Goal: Task Accomplishment & Management: Use online tool/utility

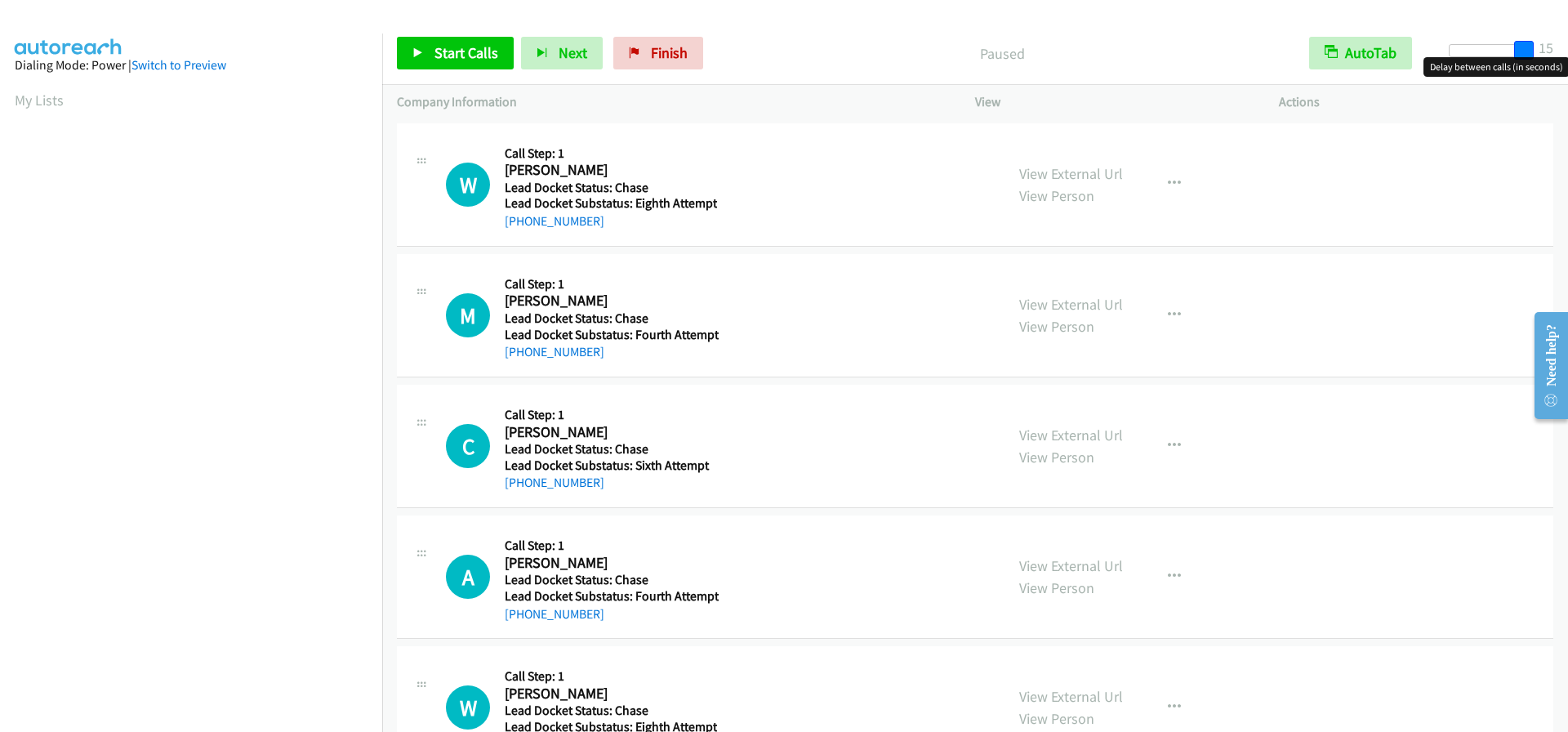
drag, startPoint x: 1457, startPoint y: 50, endPoint x: 1584, endPoint y: 50, distance: 127.0
click at [1567, 50] on html "Start Calls Pause Next Finish Paused AutoTab AutoTab 15 Company Information Inf…" at bounding box center [784, 39] width 1568 height 78
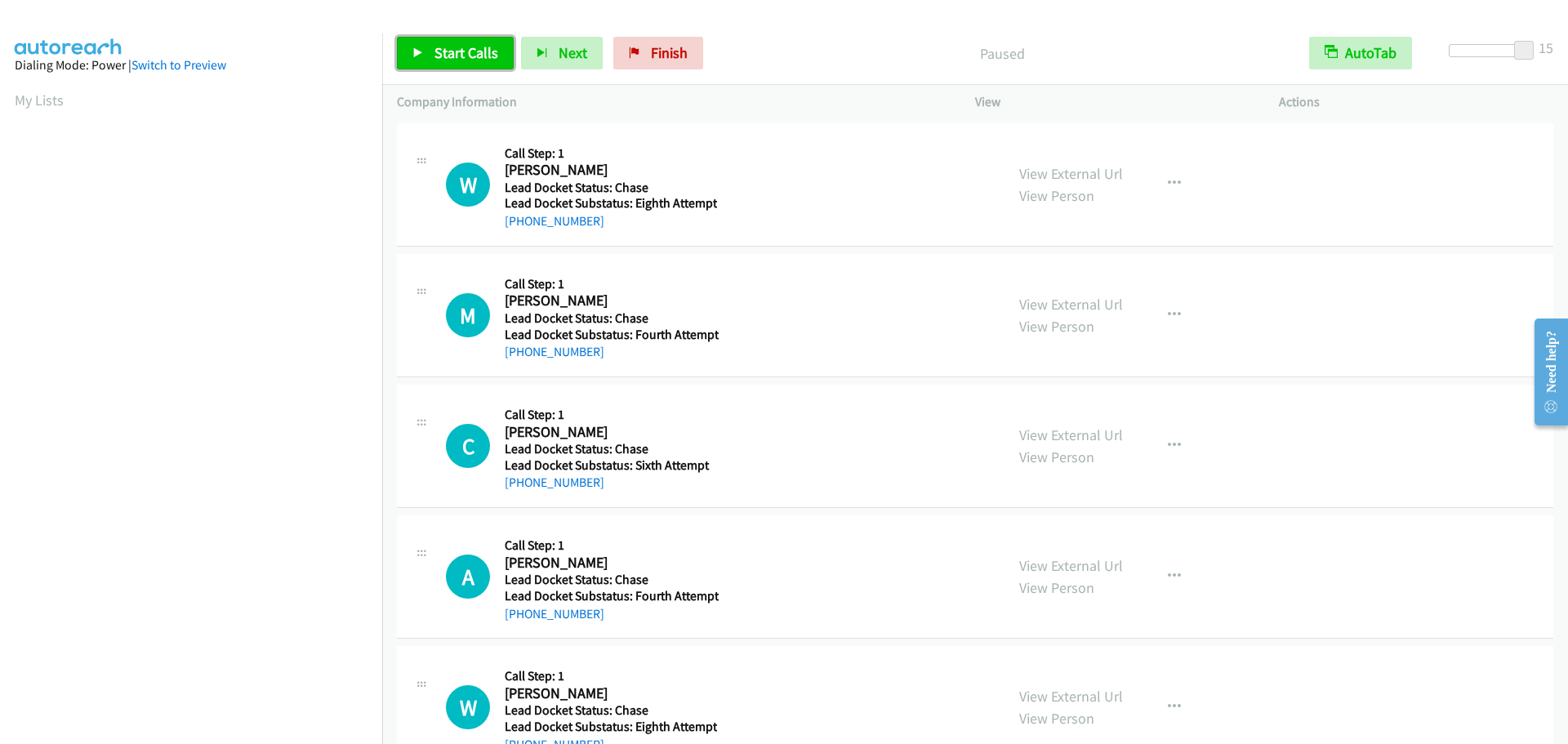
click at [491, 56] on span "Start Calls" at bounding box center [466, 53] width 64 height 19
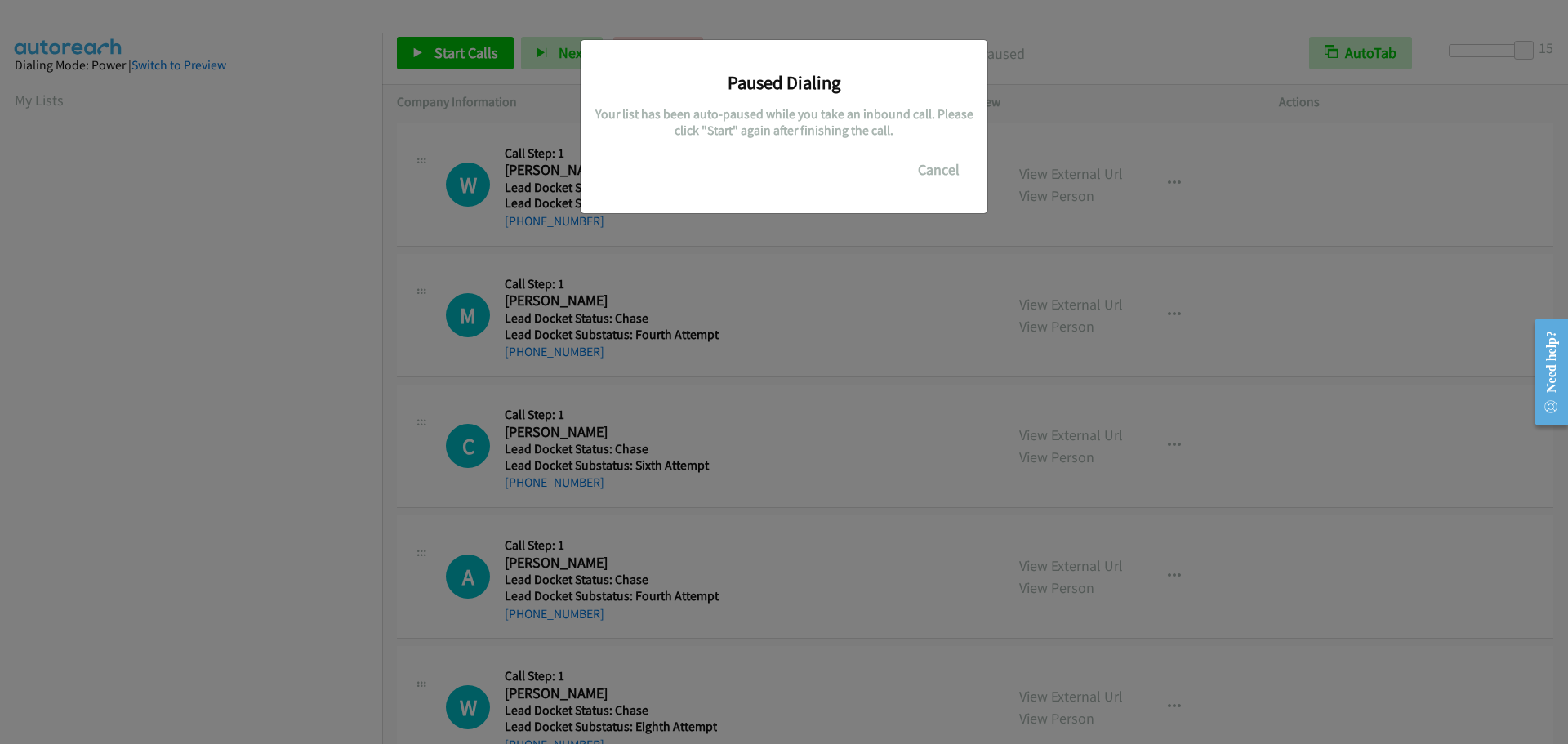
scroll to position [173, 0]
click at [946, 160] on button "Cancel" at bounding box center [938, 170] width 73 height 32
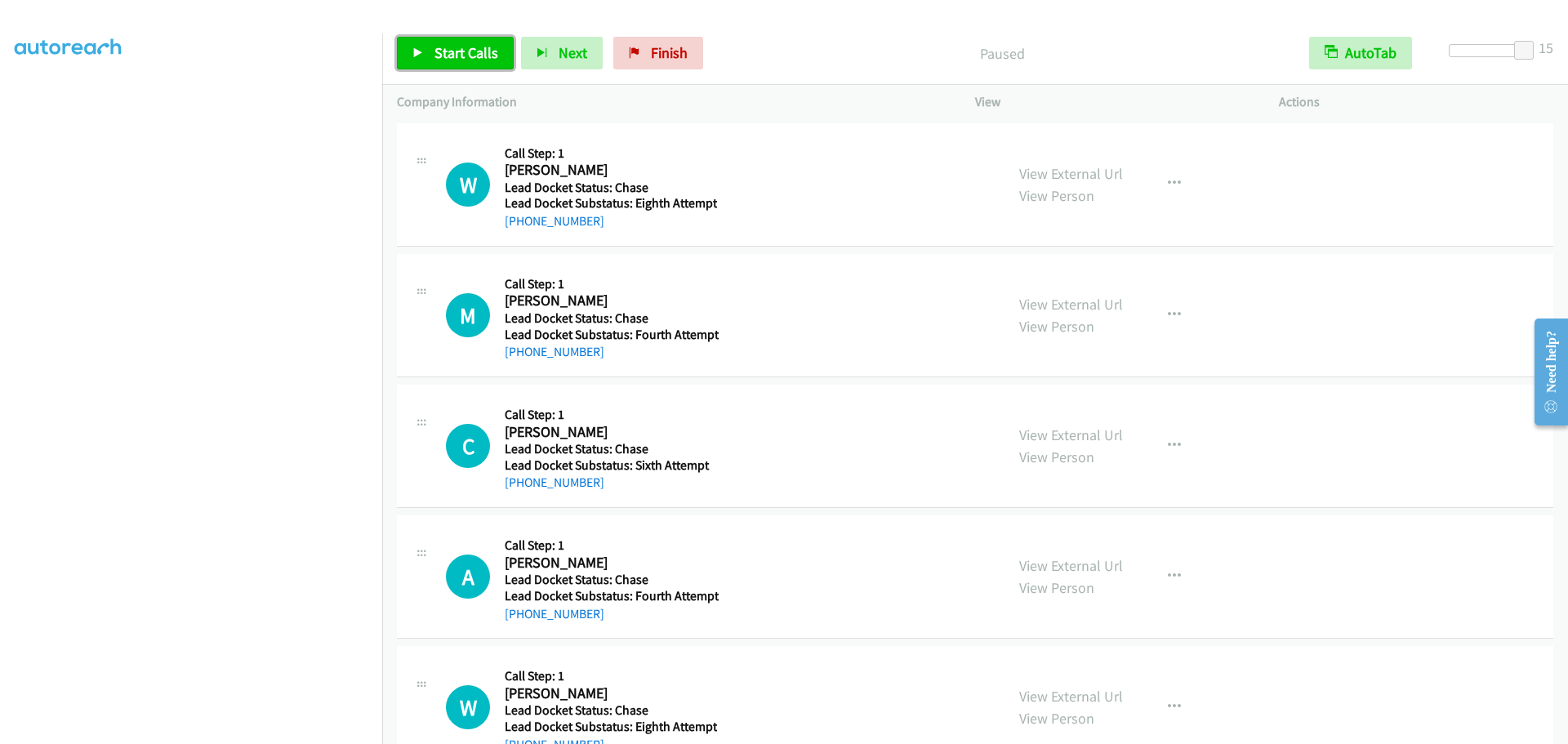
click at [444, 54] on span "Start Calls" at bounding box center [466, 53] width 64 height 19
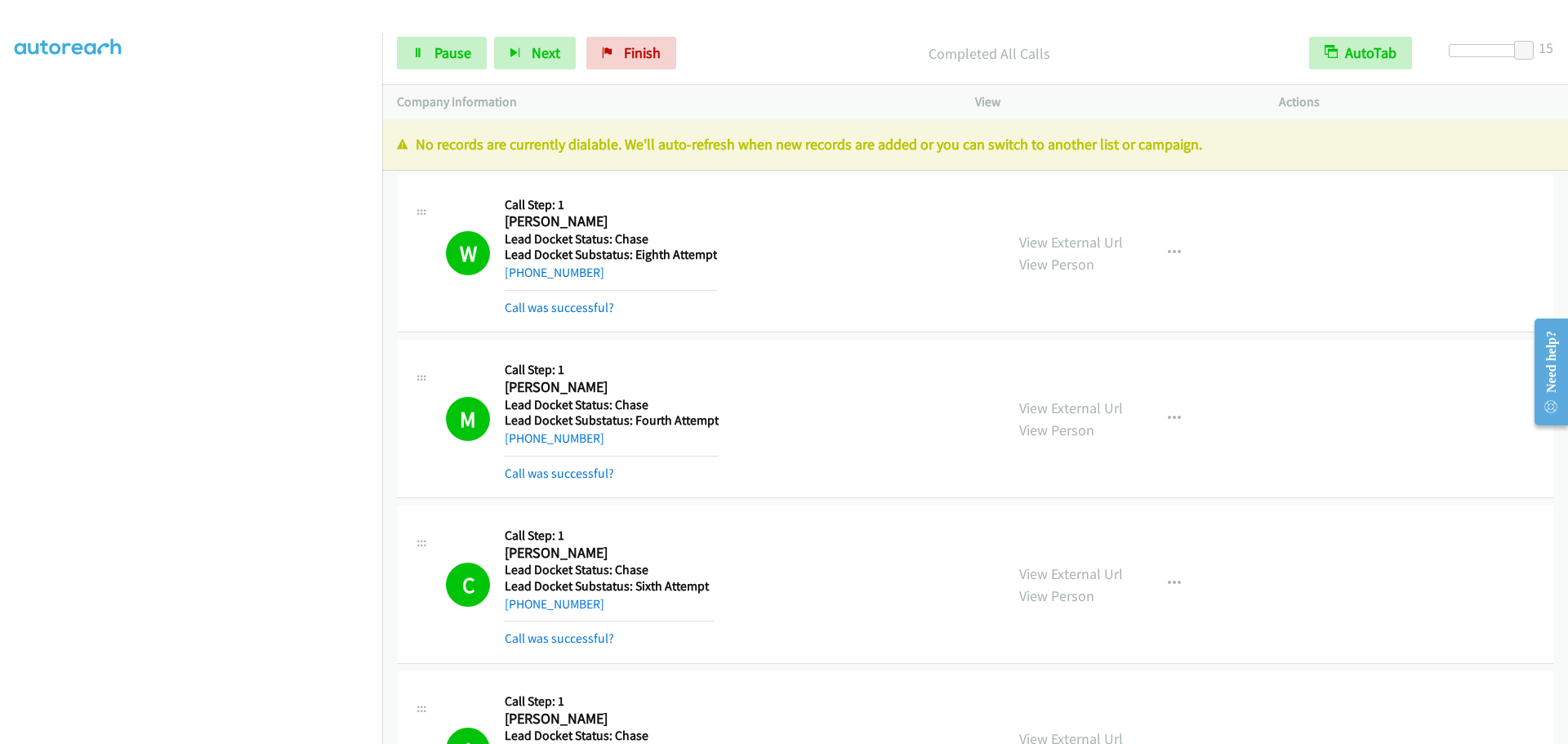
scroll to position [0, 0]
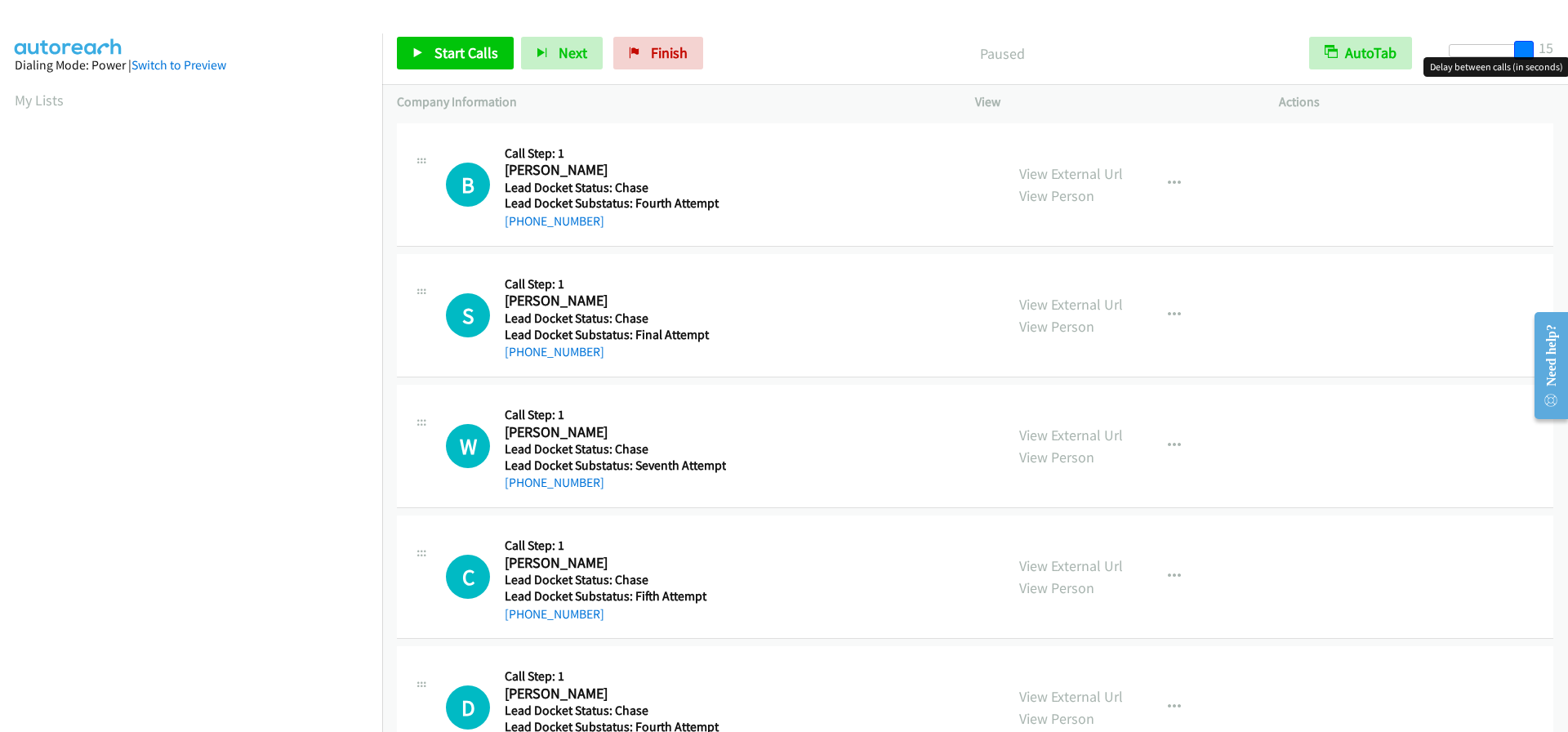
drag, startPoint x: 1460, startPoint y: 44, endPoint x: 1570, endPoint y: 37, distance: 110.2
click at [1567, 37] on html "Start Calls Pause Next Finish Paused AutoTab AutoTab 15 Company Information Inf…" at bounding box center [784, 39] width 1568 height 78
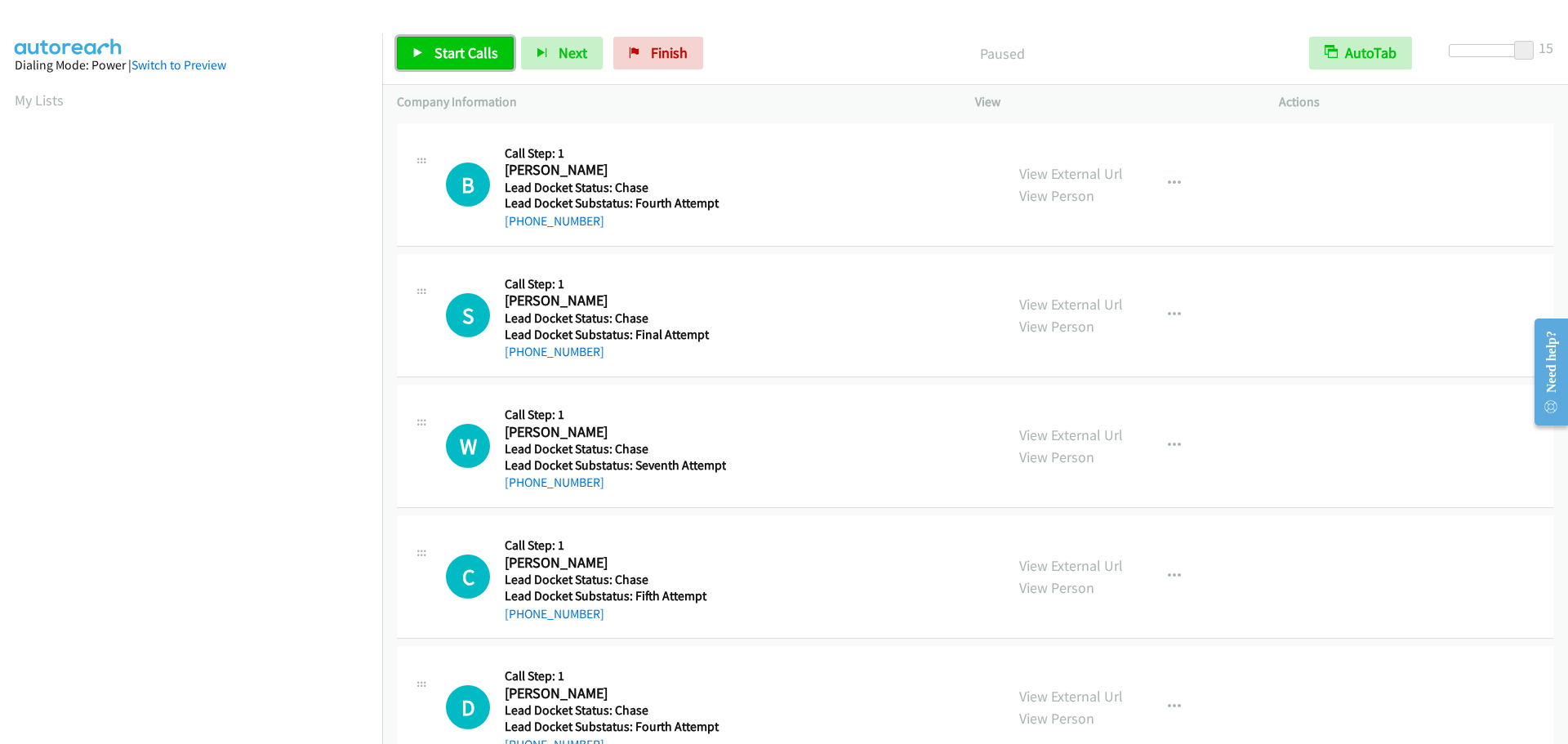
click at [482, 59] on span "Start Calls" at bounding box center [466, 53] width 64 height 19
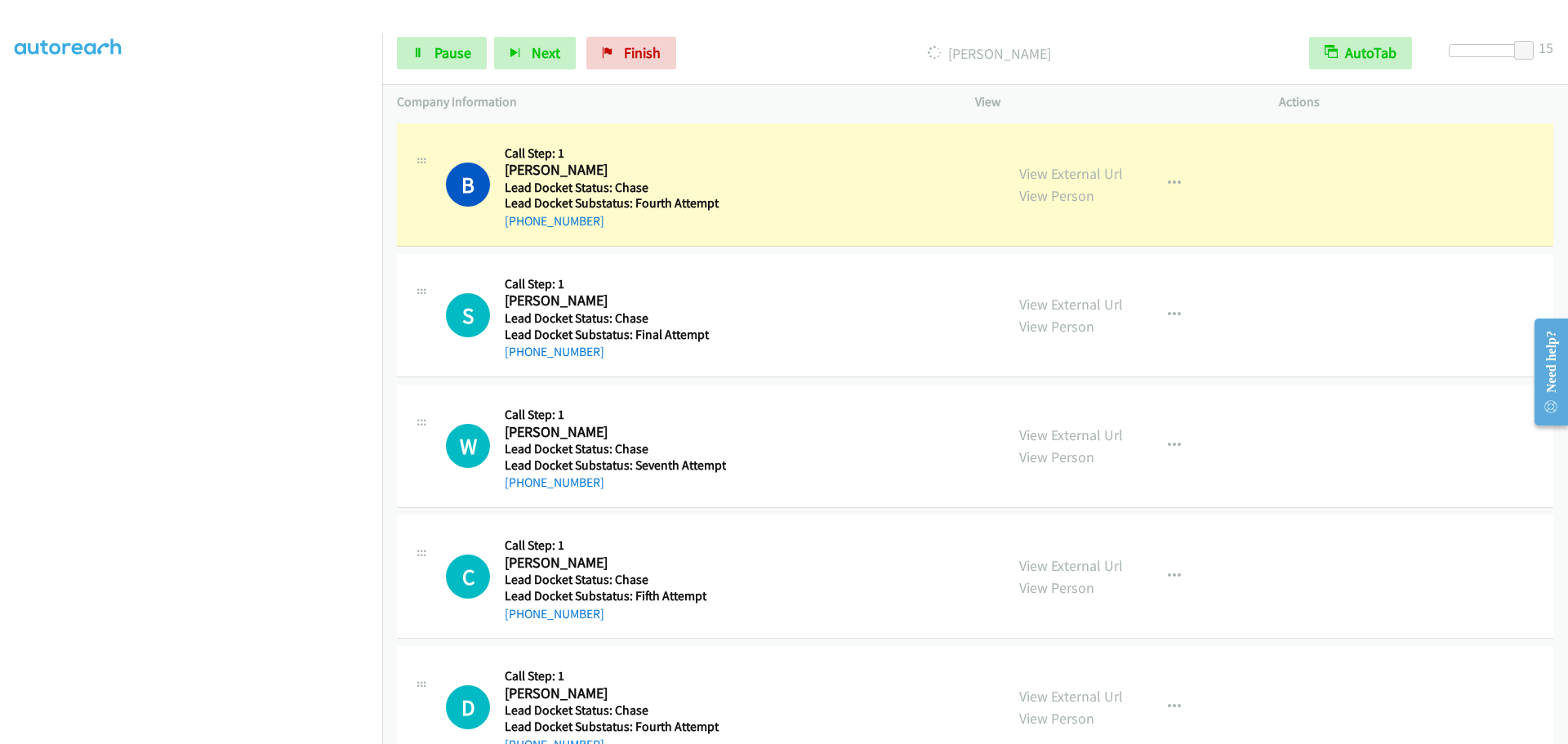
scroll to position [172, 0]
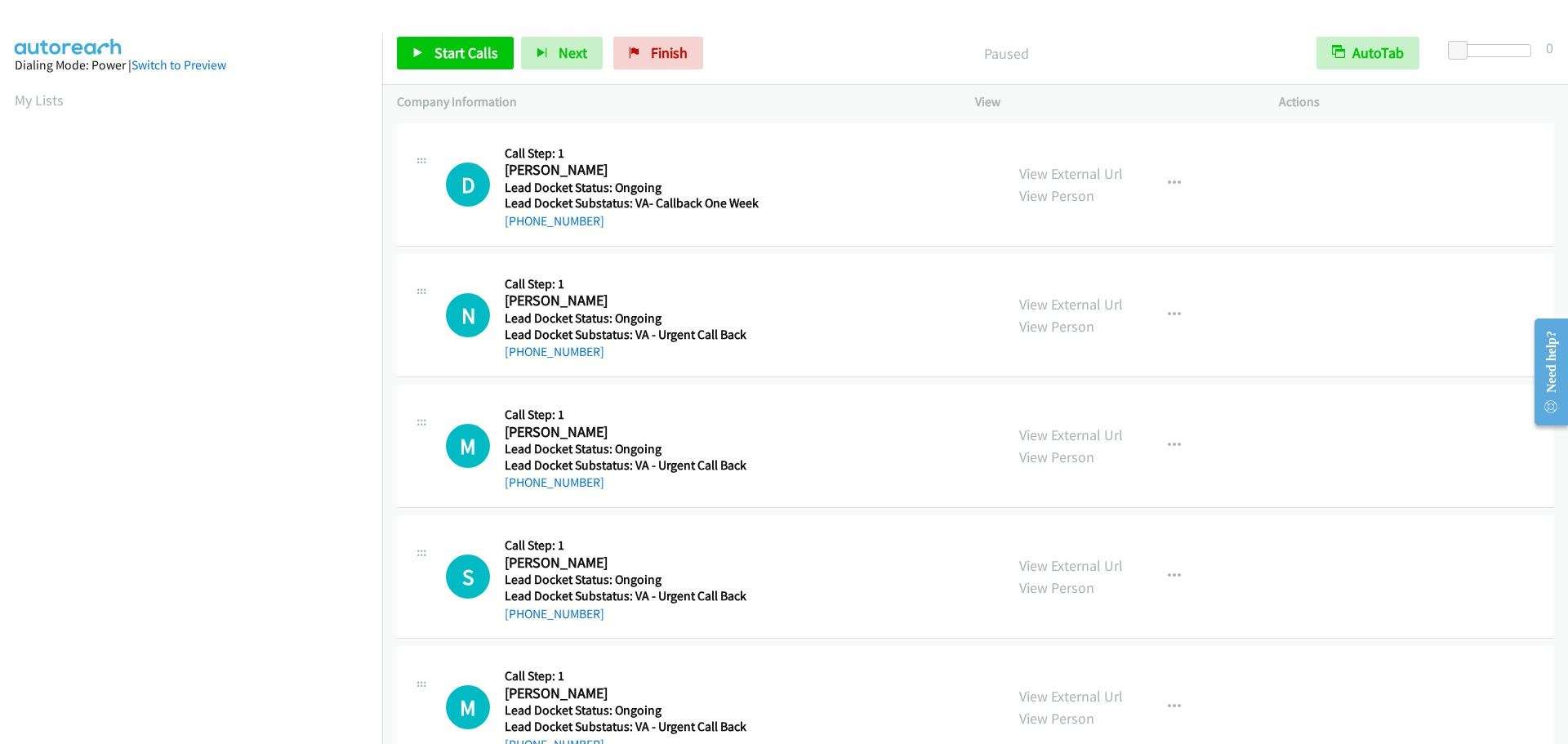
drag, startPoint x: 1452, startPoint y: 62, endPoint x: 1540, endPoint y: 56, distance: 88.2
click at [1540, 56] on div at bounding box center [1494, 56] width 104 height 26
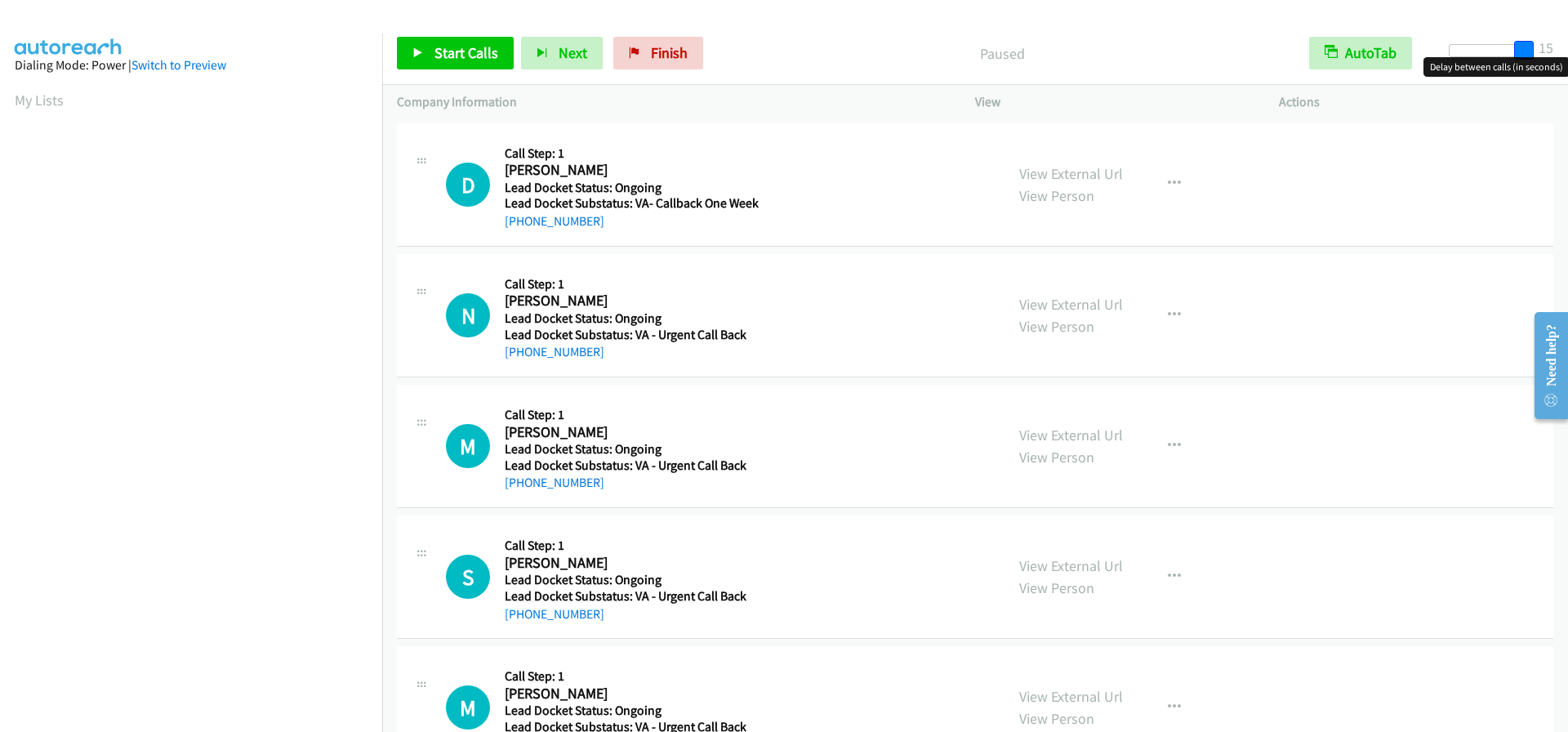
drag, startPoint x: 1457, startPoint y: 49, endPoint x: 1577, endPoint y: 44, distance: 120.1
click at [1567, 44] on html "Start Calls Pause Next Finish Paused AutoTab AutoTab 15 Company Information Inf…" at bounding box center [784, 39] width 1568 height 78
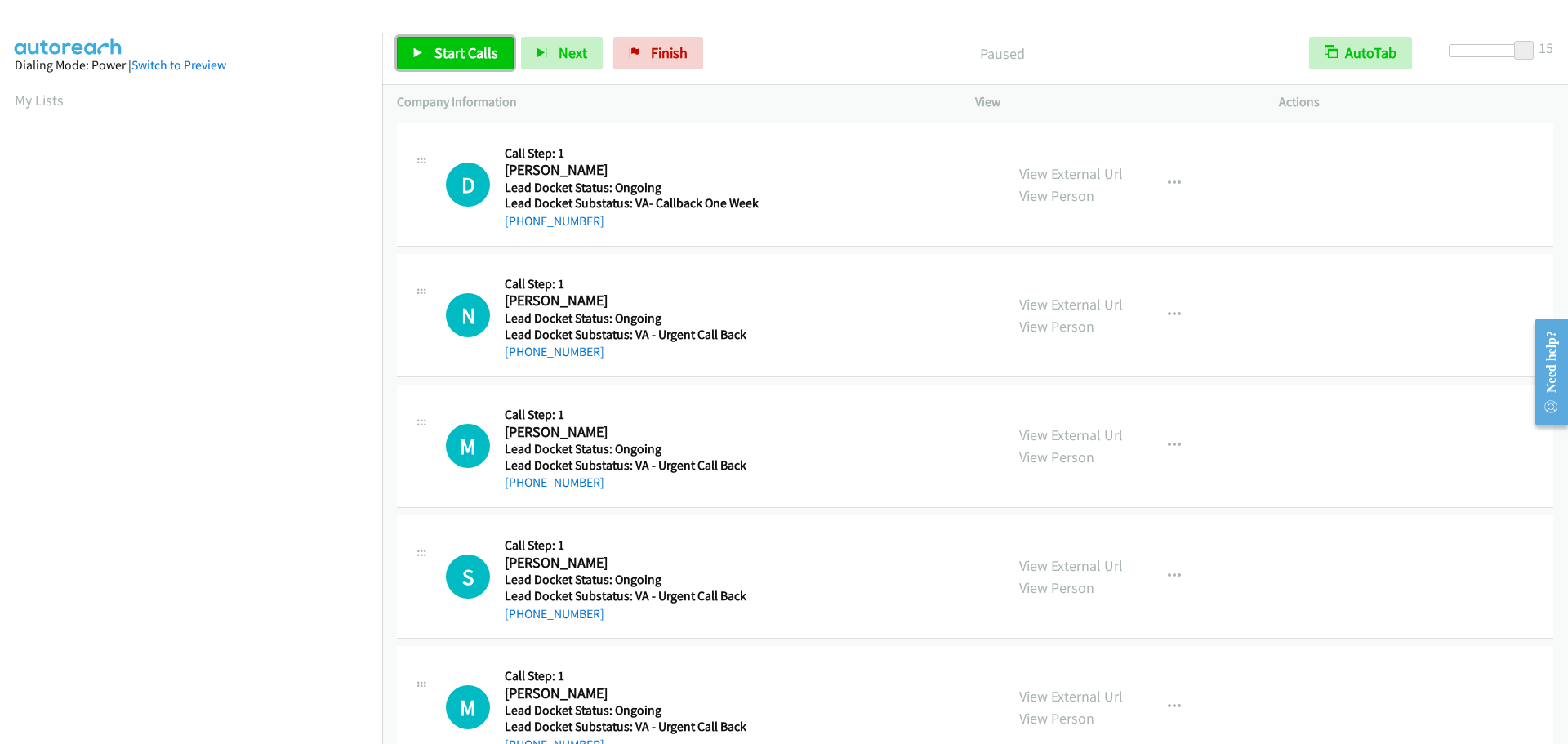
click at [470, 50] on span "Start Calls" at bounding box center [466, 53] width 64 height 19
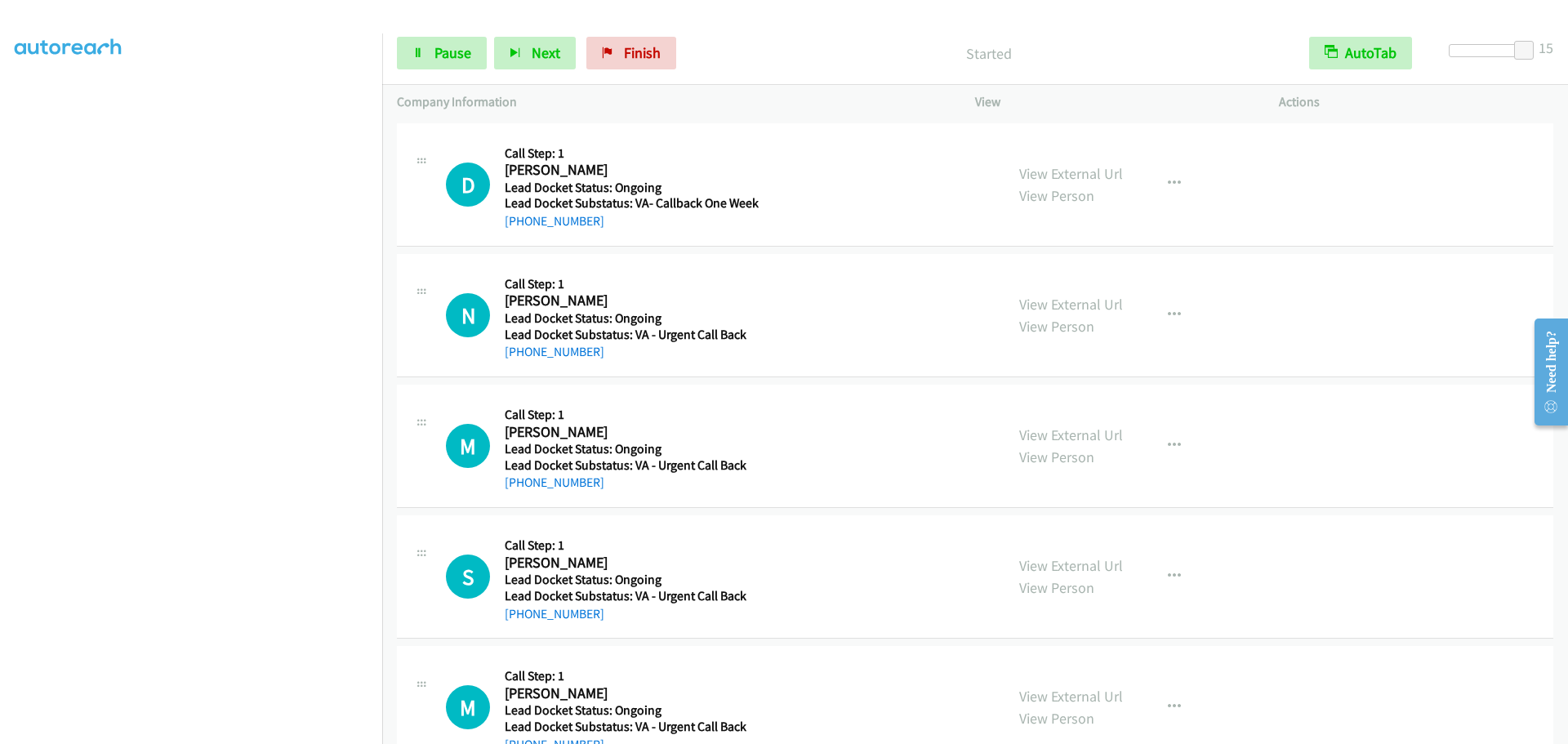
scroll to position [9, 0]
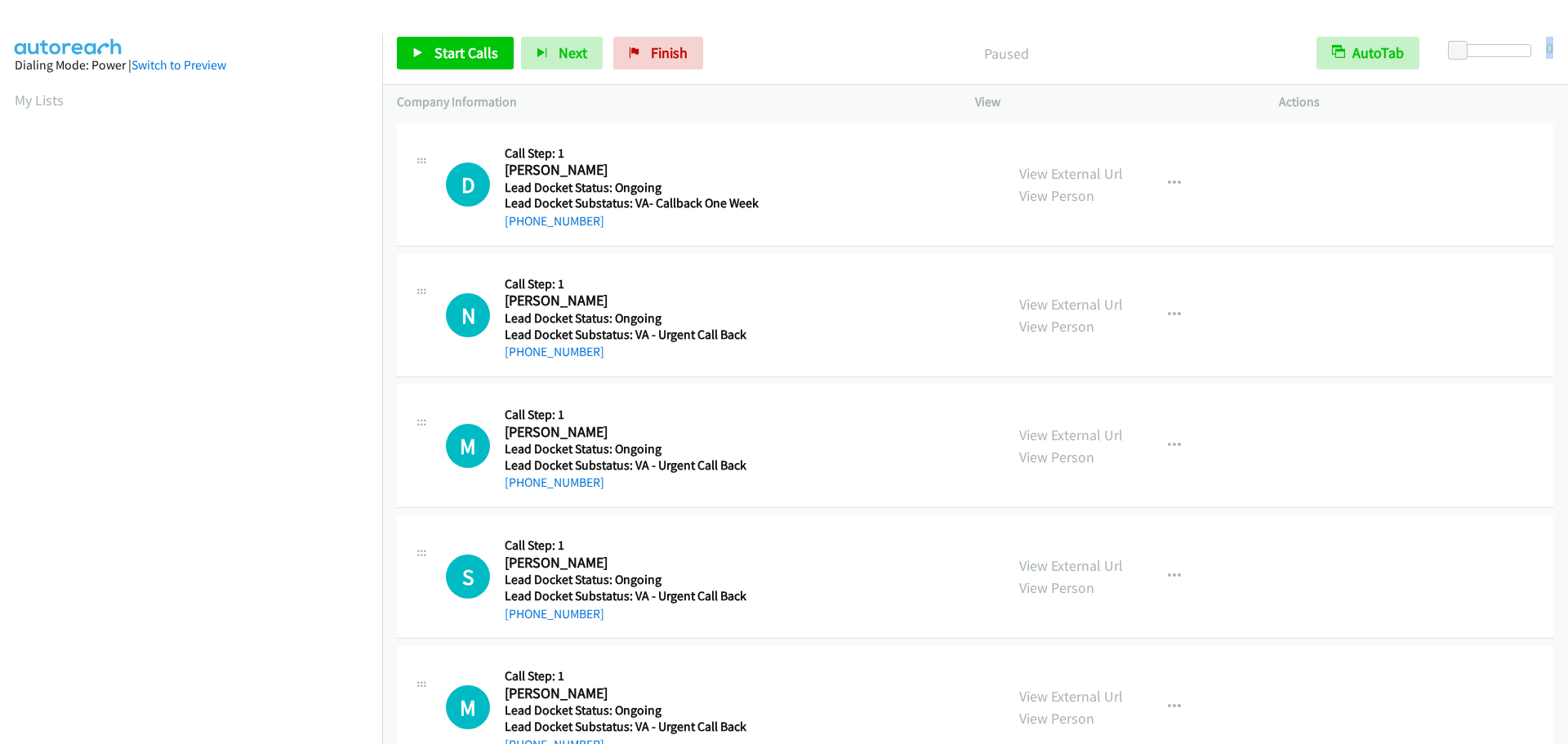
drag, startPoint x: 1456, startPoint y: 61, endPoint x: 1558, endPoint y: 47, distance: 103.0
click at [1558, 47] on div "Start Calls Pause Next Finish Paused AutoTab AutoTab 0" at bounding box center [975, 53] width 1186 height 63
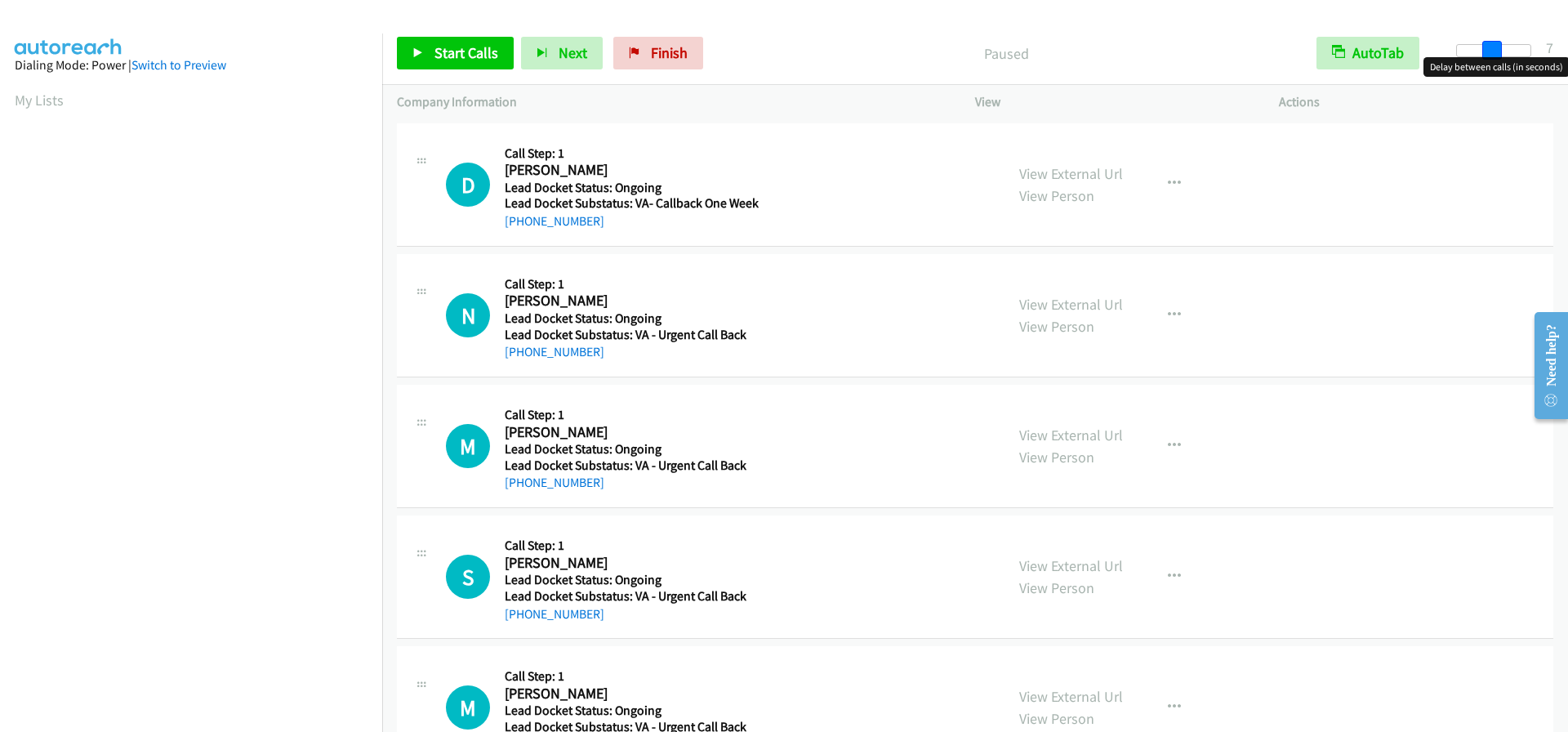
drag, startPoint x: 1455, startPoint y: 53, endPoint x: 1539, endPoint y: 44, distance: 84.5
click at [1539, 44] on div "Start Calls Pause Next Finish Paused AutoTab AutoTab 7" at bounding box center [975, 53] width 1186 height 63
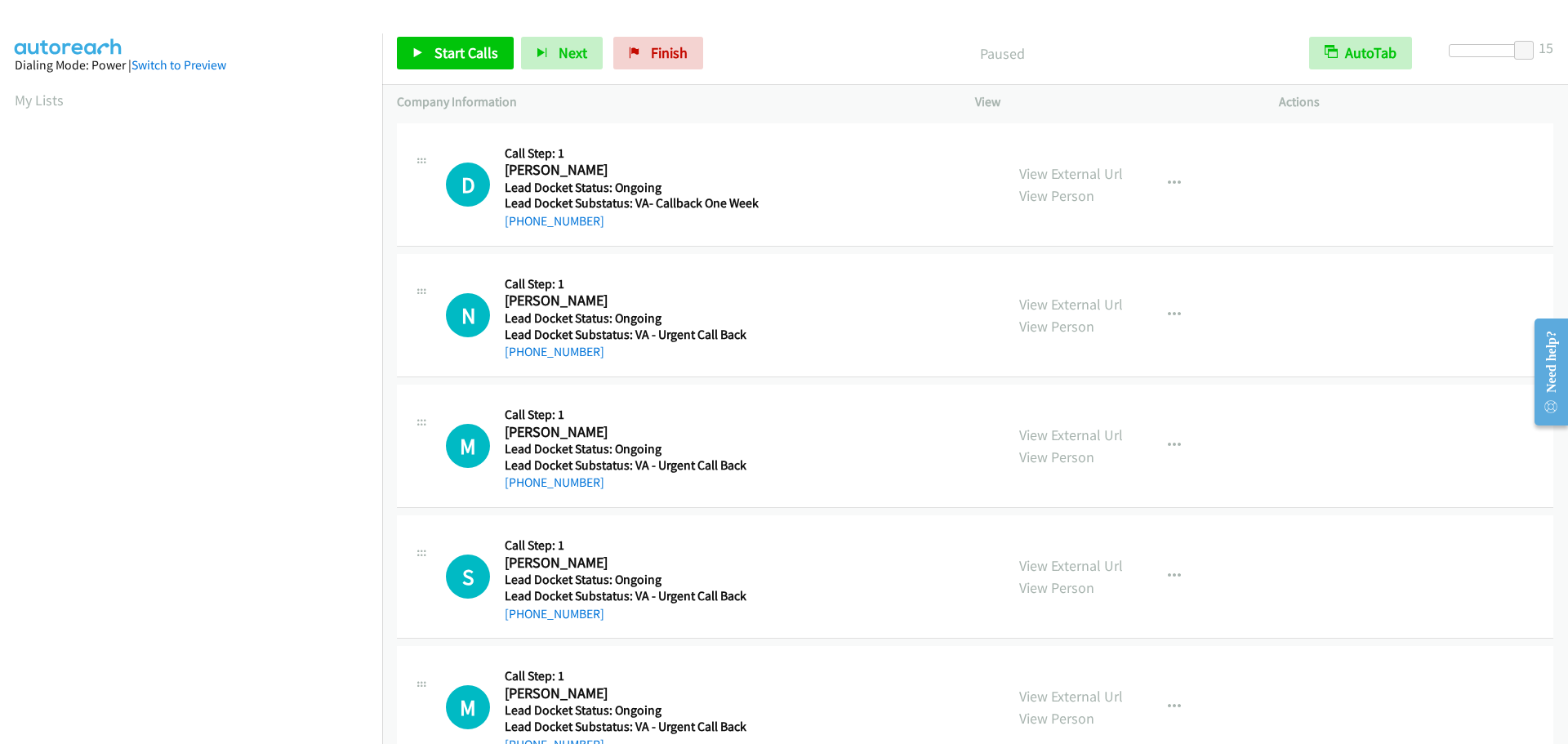
scroll to position [173, 0]
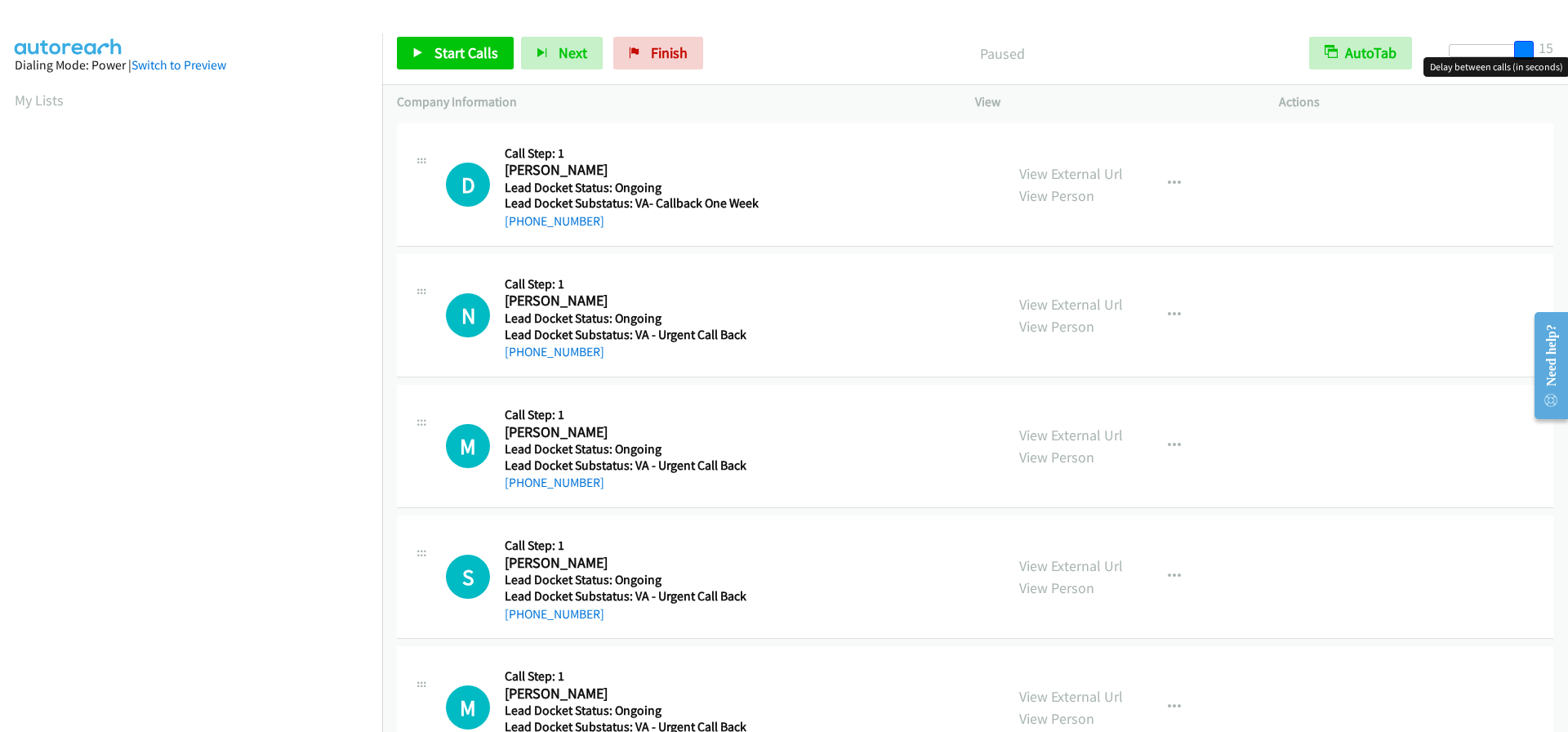
drag, startPoint x: 1463, startPoint y: 52, endPoint x: 1561, endPoint y: 49, distance: 98.0
click at [1561, 49] on div "Start Calls Pause Next Finish Paused AutoTab AutoTab 15" at bounding box center [975, 53] width 1186 height 63
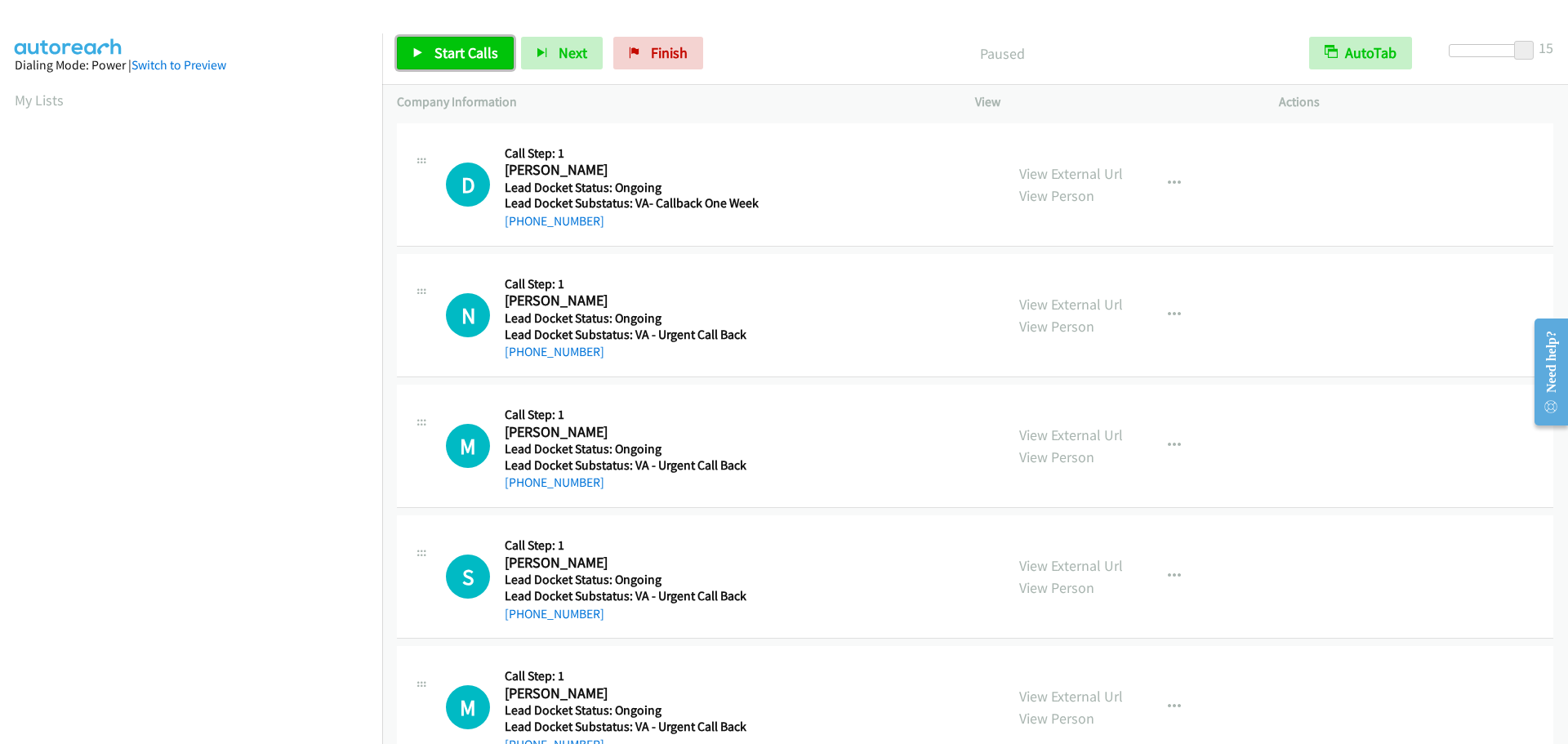
click at [489, 45] on span "Start Calls" at bounding box center [466, 53] width 64 height 19
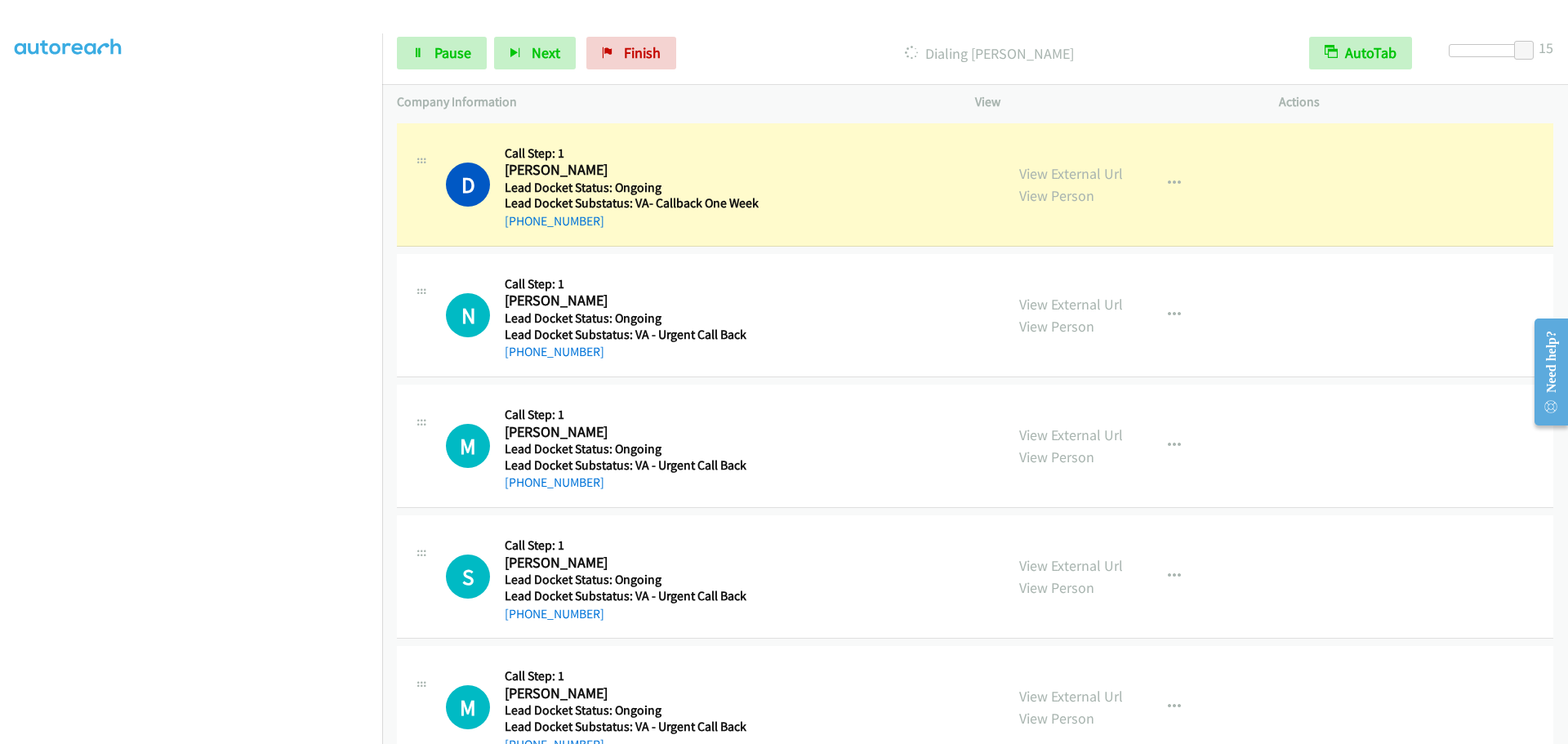
scroll to position [172, 0]
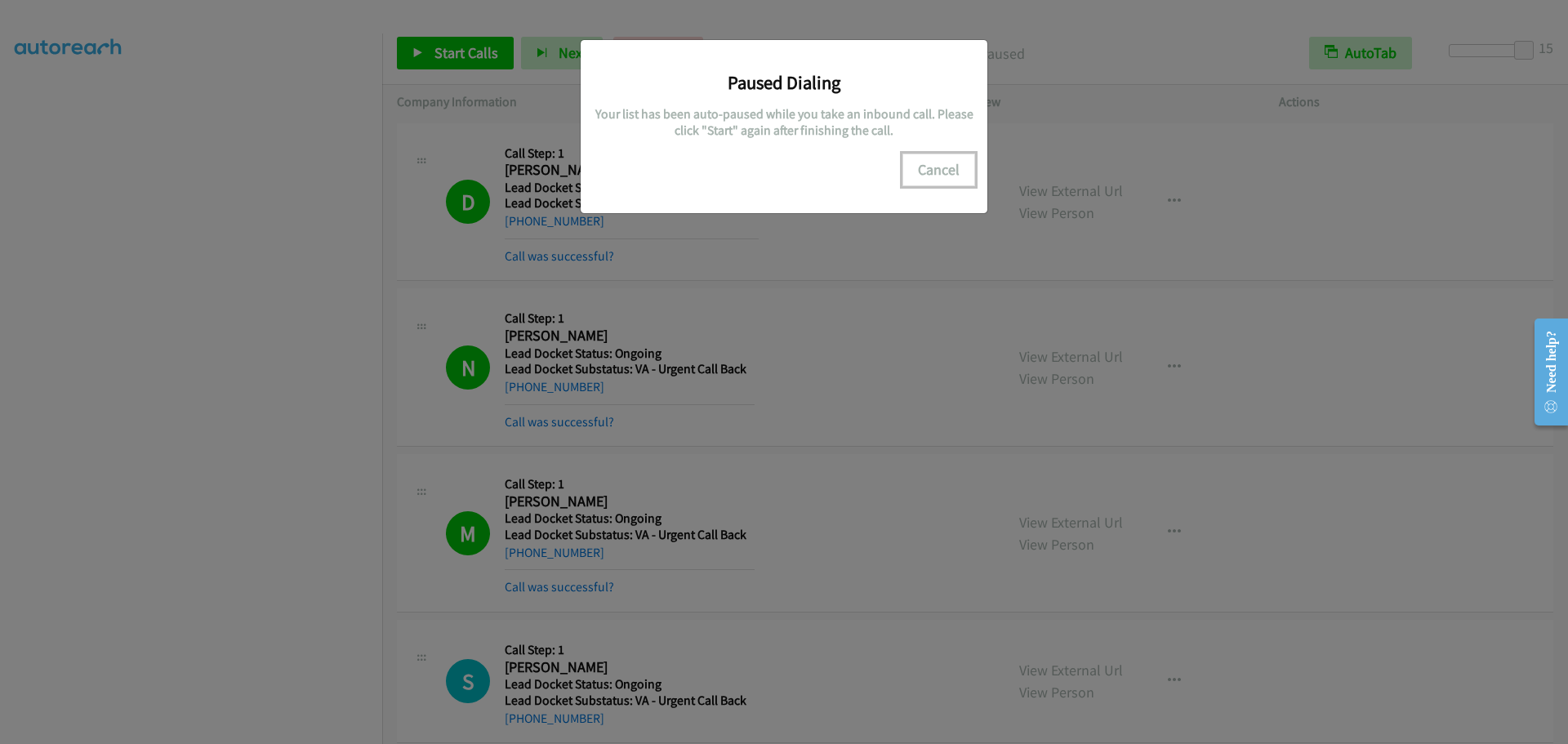
click at [944, 167] on button "Cancel" at bounding box center [938, 170] width 73 height 32
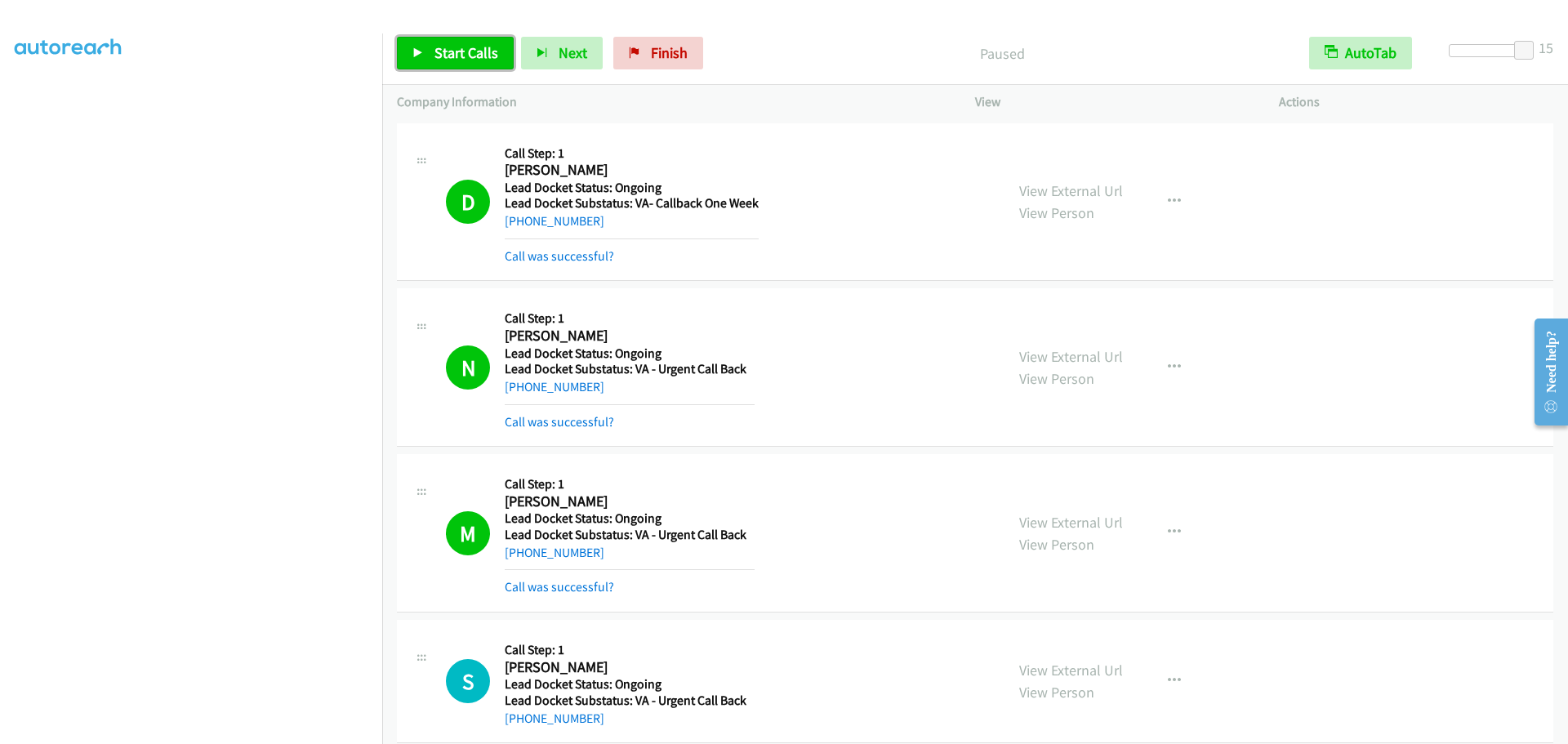
click at [447, 51] on span "Start Calls" at bounding box center [466, 53] width 64 height 19
click at [421, 51] on icon at bounding box center [418, 54] width 11 height 11
click at [659, 48] on span "Finish" at bounding box center [669, 53] width 37 height 19
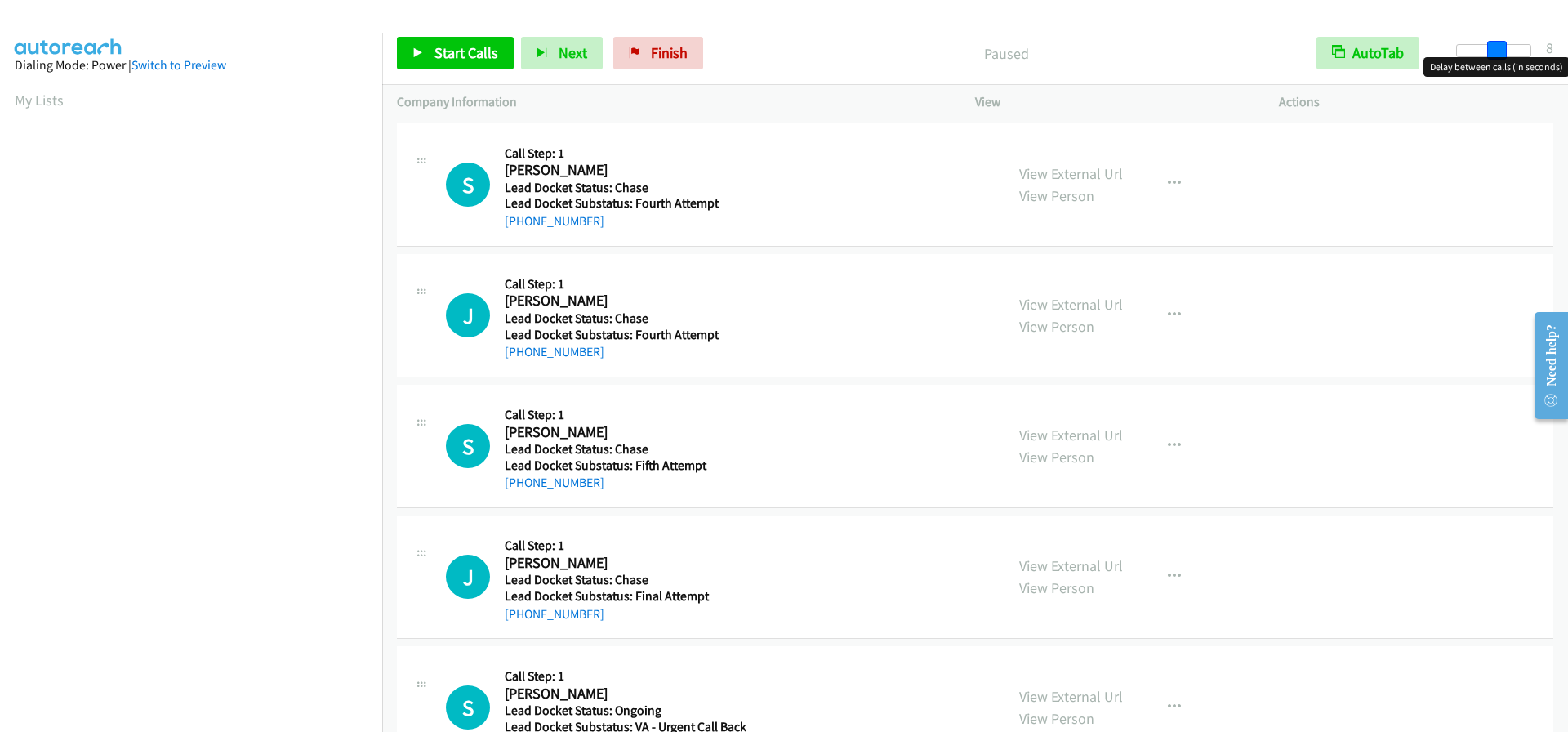
drag, startPoint x: 1483, startPoint y: 43, endPoint x: 1541, endPoint y: 30, distance: 59.4
click at [1541, 30] on div "Start Calls Pause Next Finish Paused AutoTab AutoTab 8" at bounding box center [975, 53] width 1186 height 63
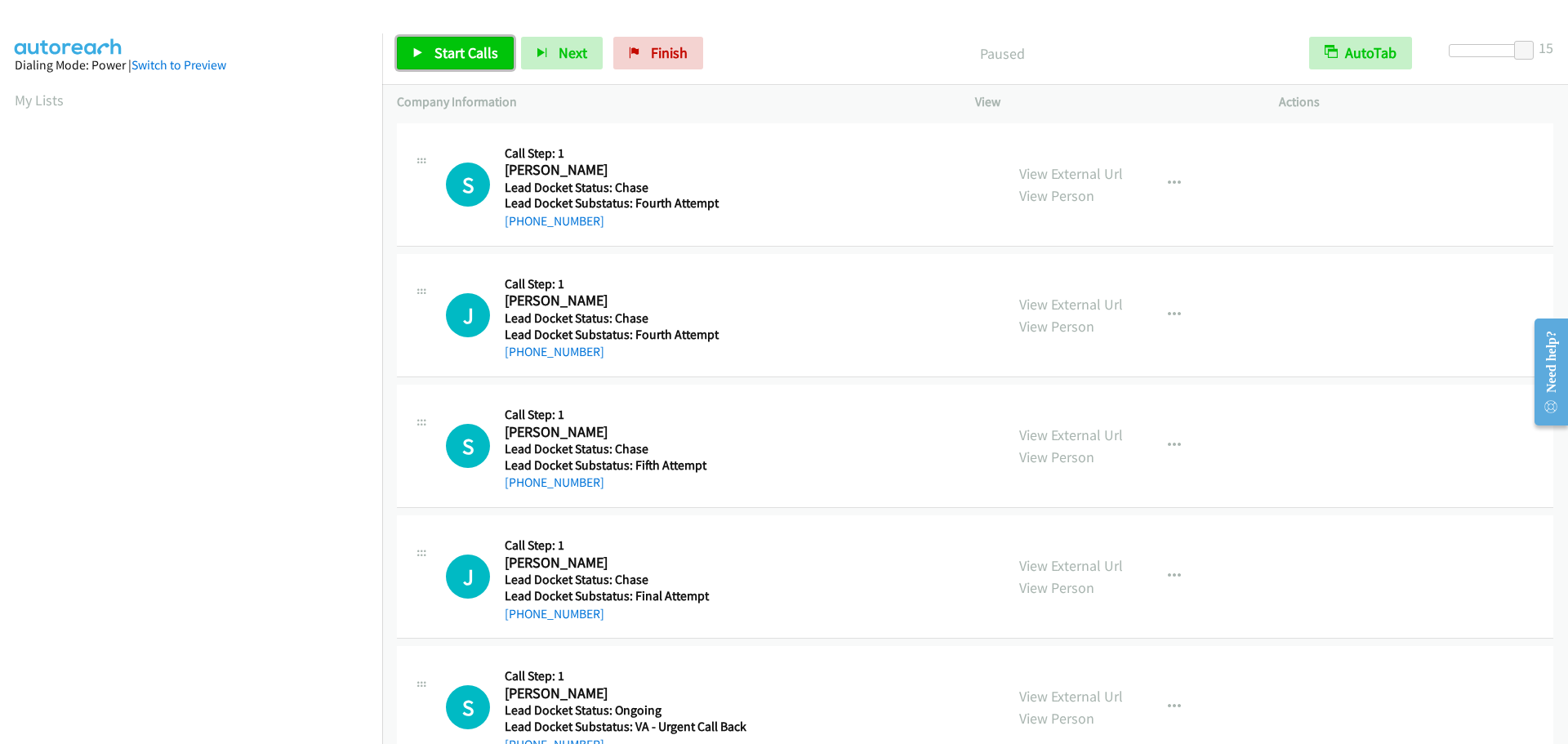
click at [428, 46] on link "Start Calls" at bounding box center [454, 53] width 117 height 32
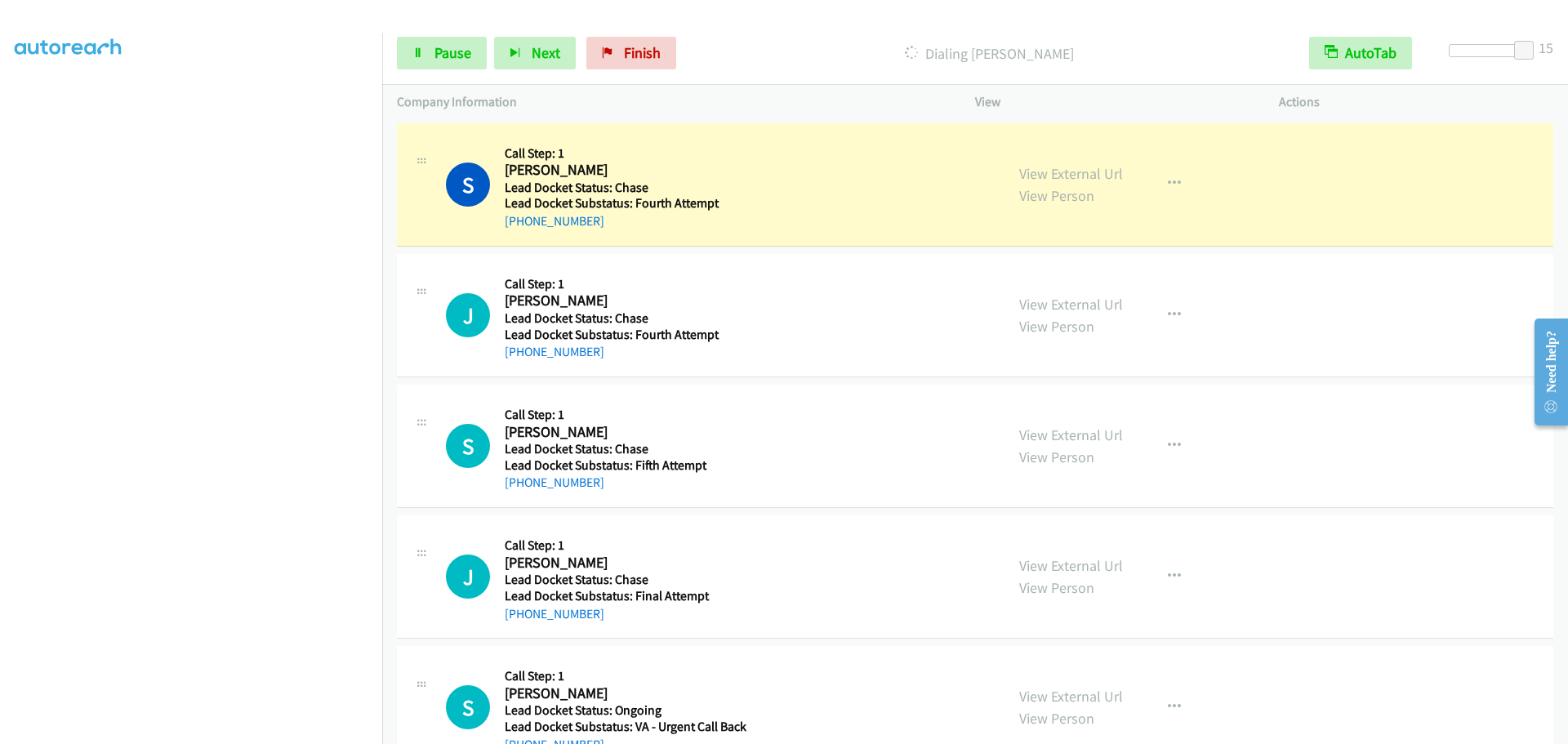
scroll to position [172, 0]
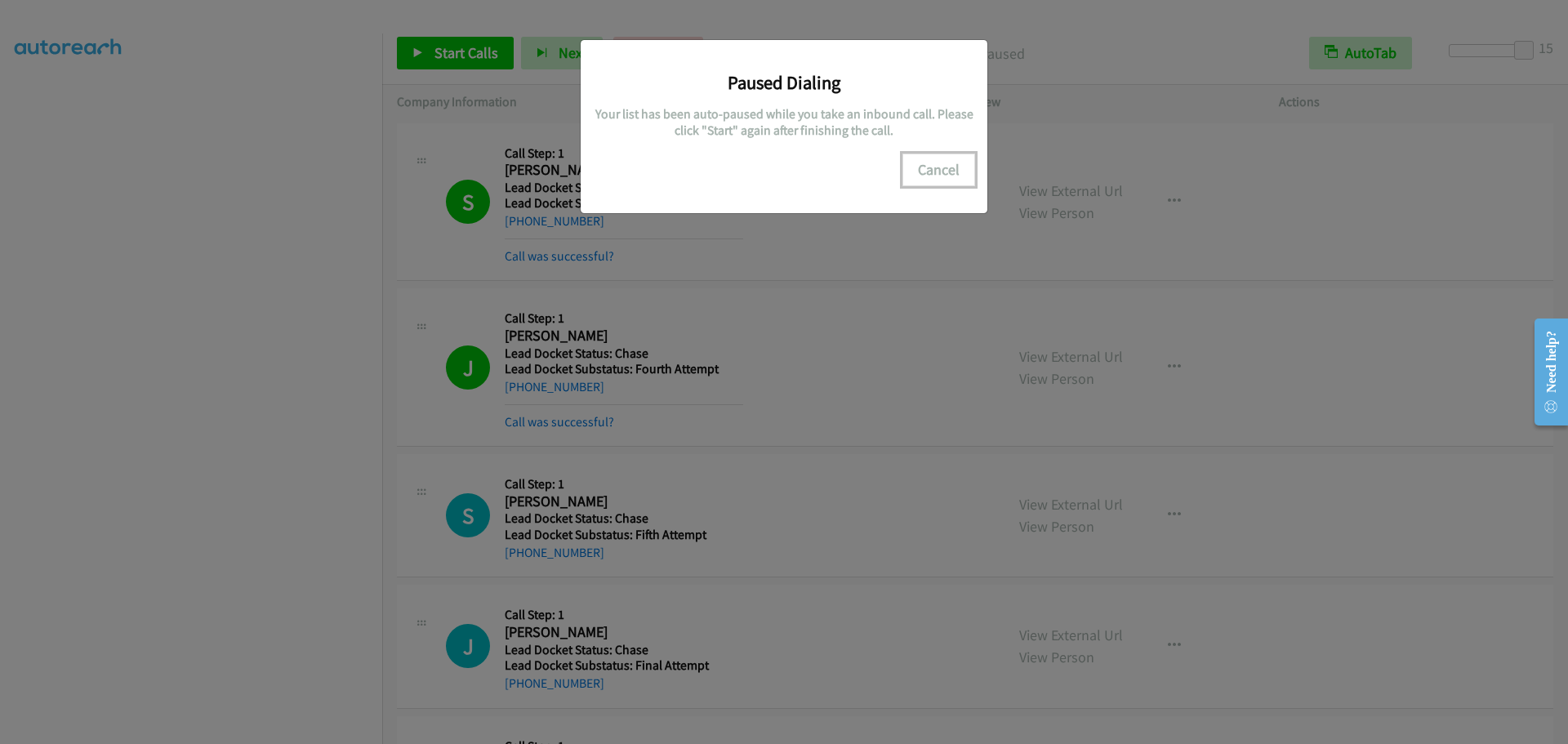
click at [941, 169] on button "Cancel" at bounding box center [938, 170] width 73 height 32
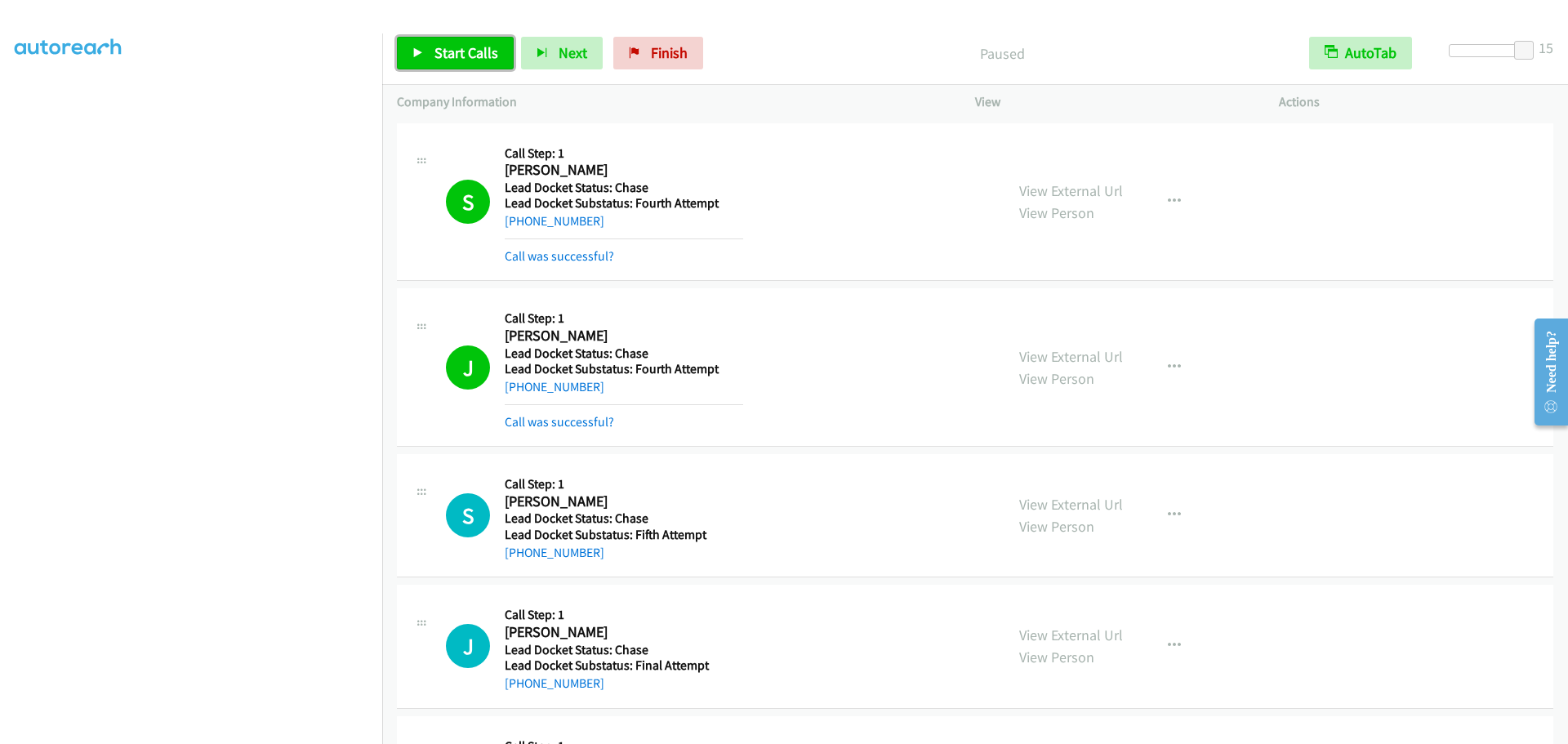
click at [473, 50] on span "Start Calls" at bounding box center [466, 53] width 64 height 19
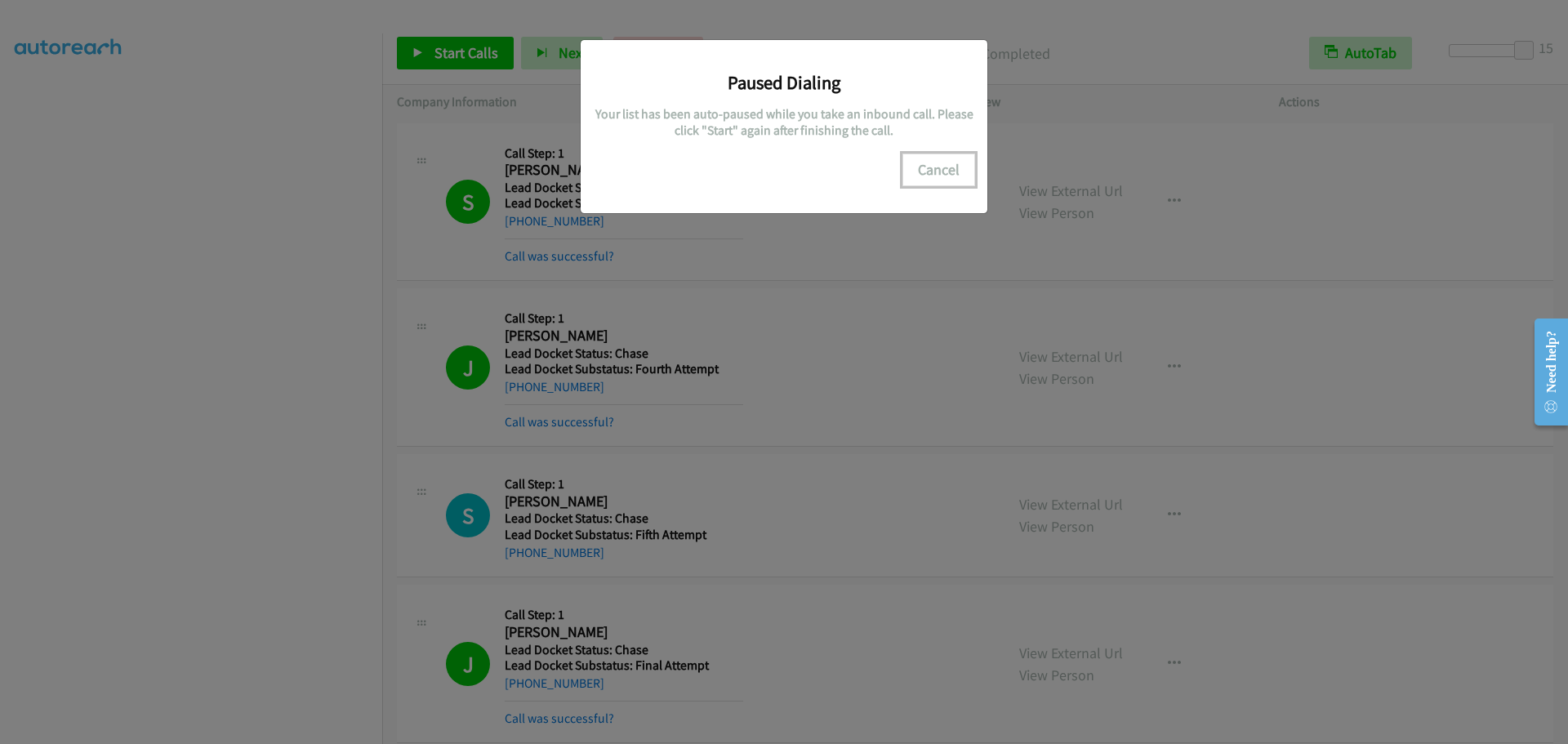
click at [938, 172] on button "Cancel" at bounding box center [938, 170] width 73 height 32
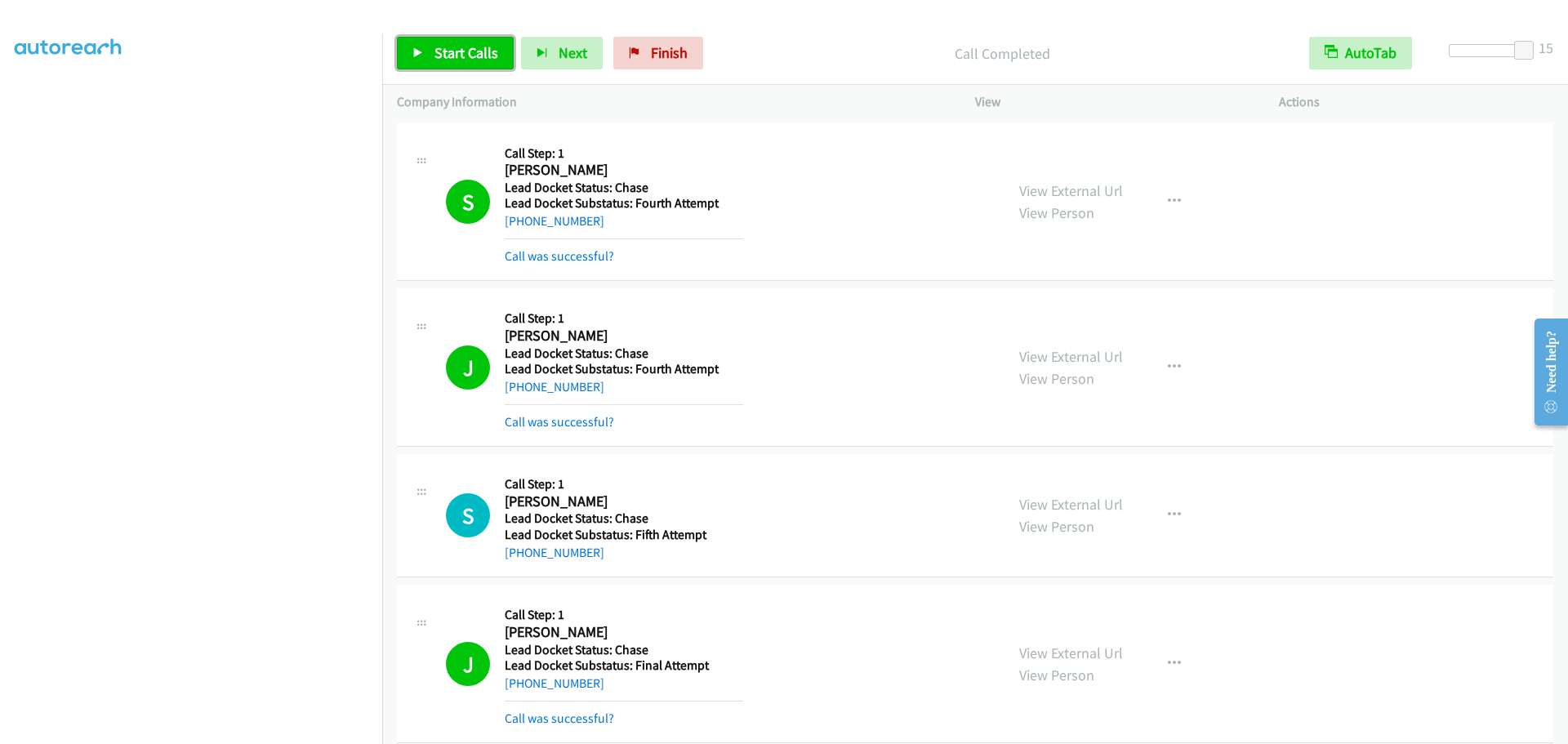
click at [479, 57] on span "Start Calls" at bounding box center [466, 53] width 64 height 19
drag, startPoint x: 624, startPoint y: 59, endPoint x: 856, endPoint y: 77, distance: 232.7
click at [624, 59] on span "Finish" at bounding box center [642, 53] width 37 height 19
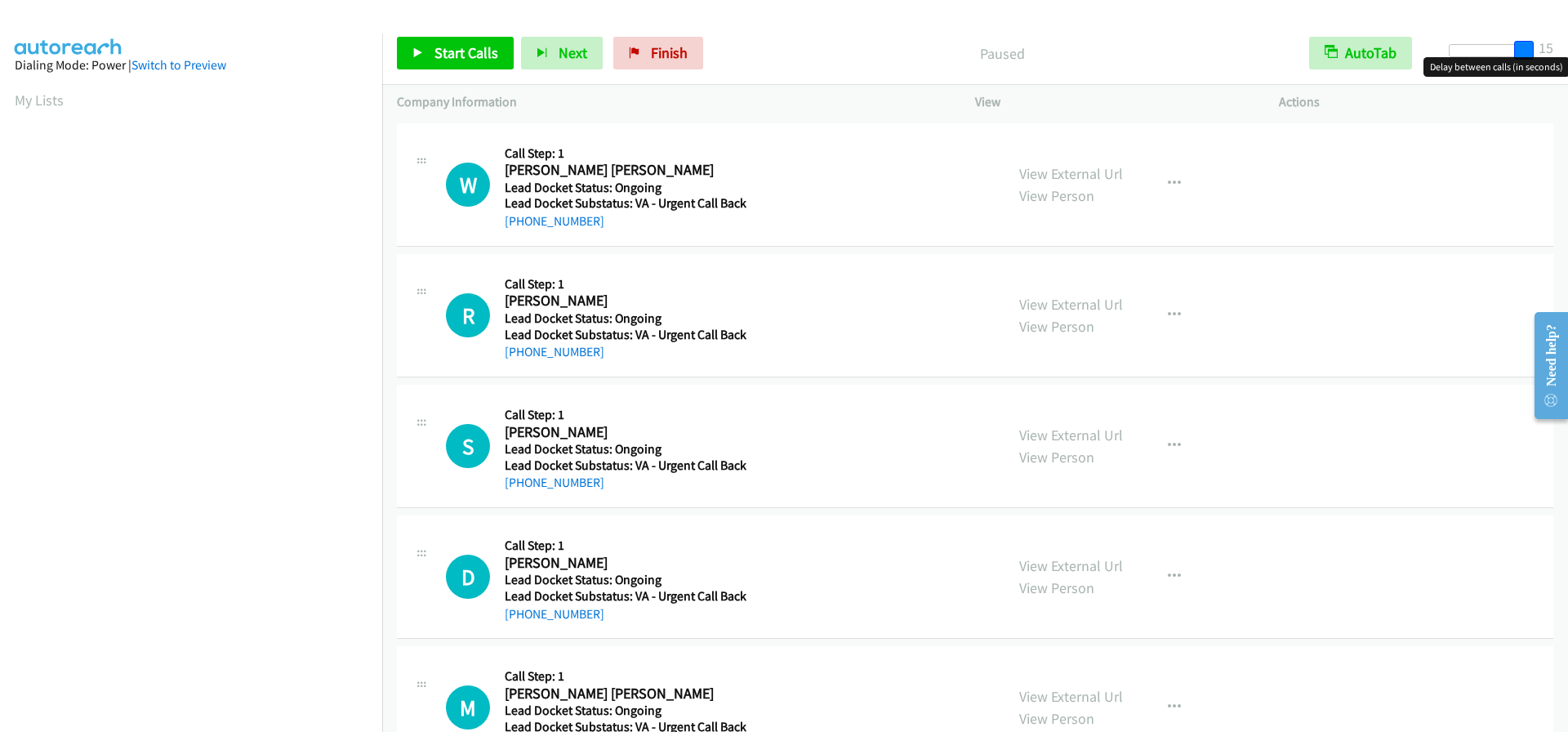
drag, startPoint x: 1451, startPoint y: 53, endPoint x: 1537, endPoint y: 54, distance: 86.0
click at [1537, 54] on div at bounding box center [1486, 56] width 104 height 26
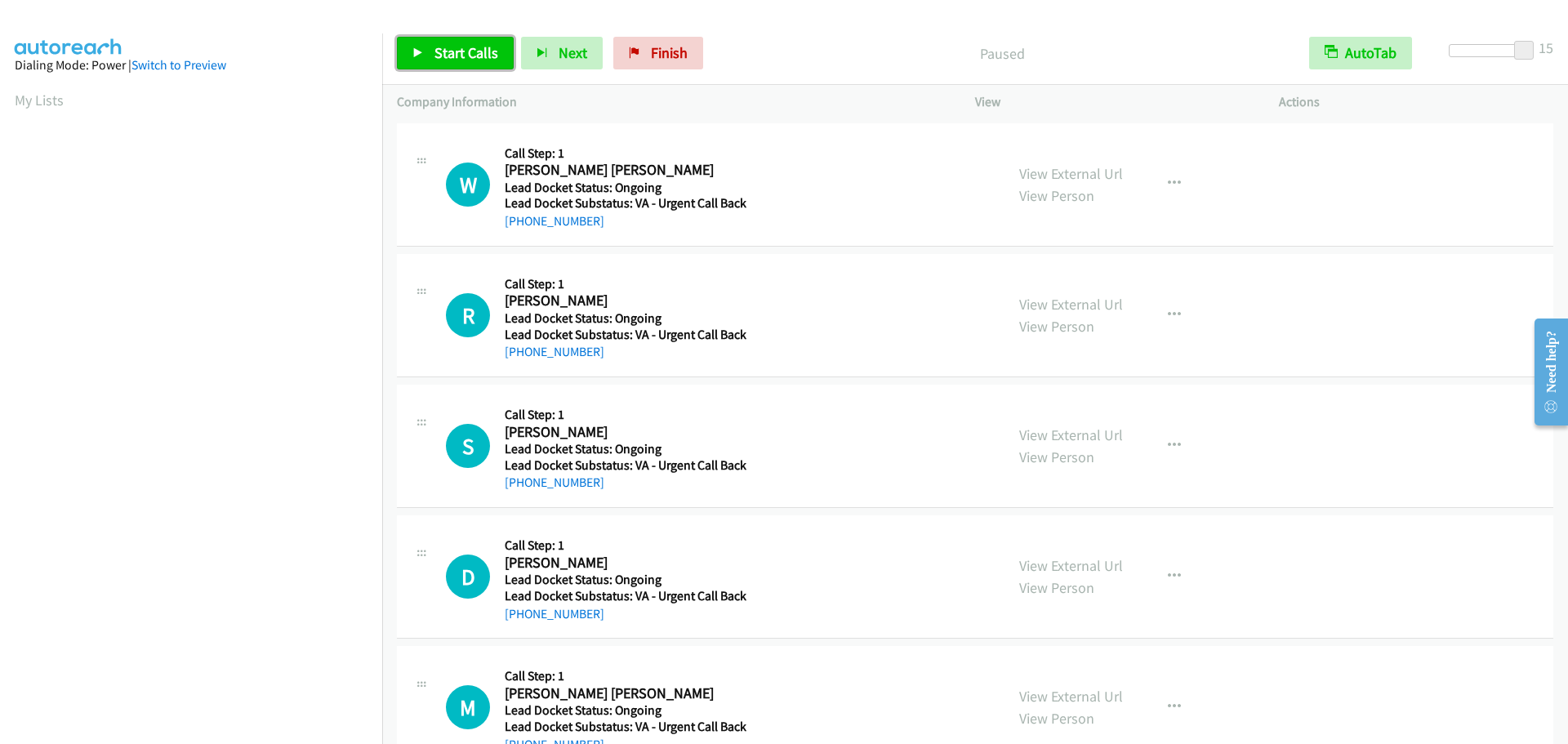
click at [479, 50] on span "Start Calls" at bounding box center [466, 53] width 64 height 19
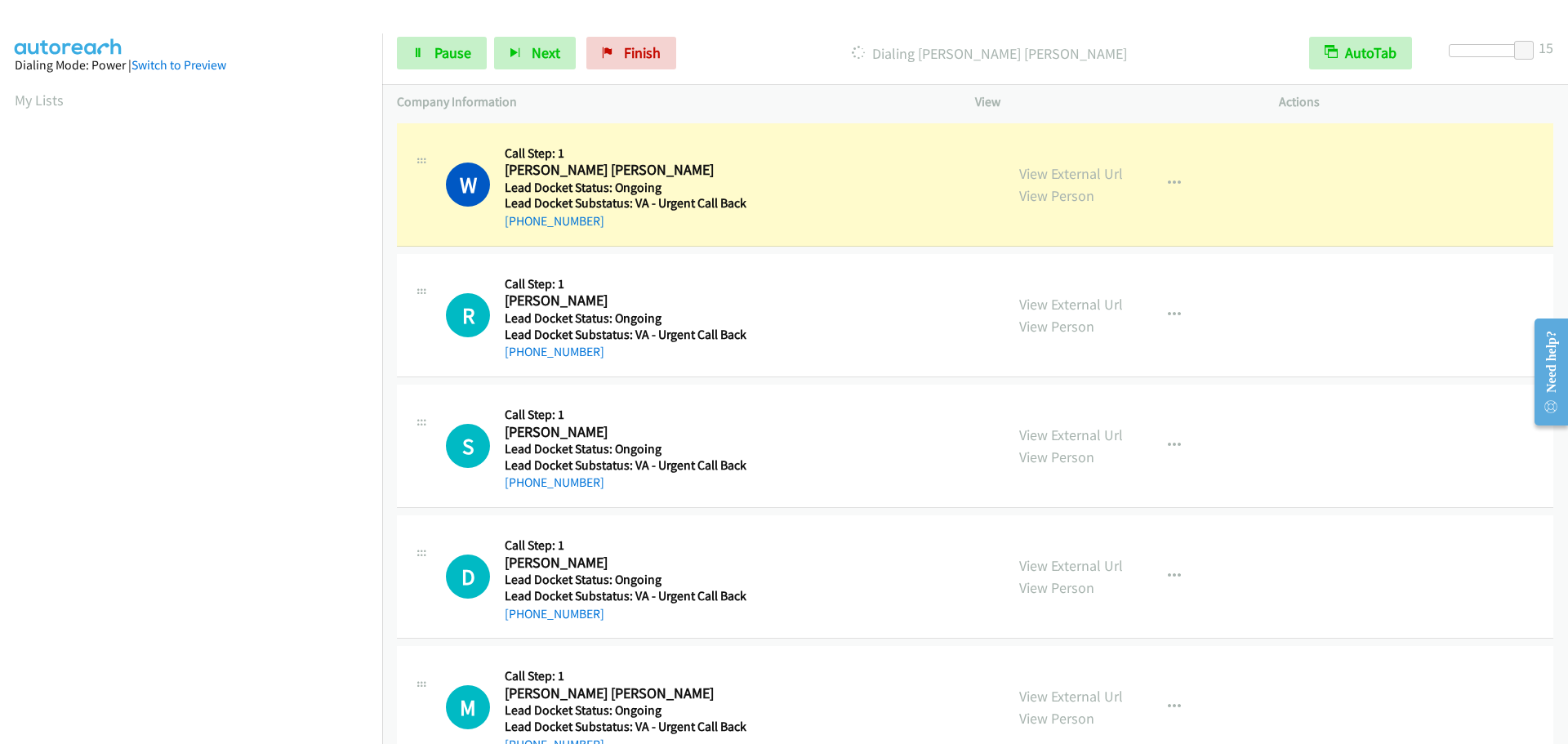
scroll to position [172, 0]
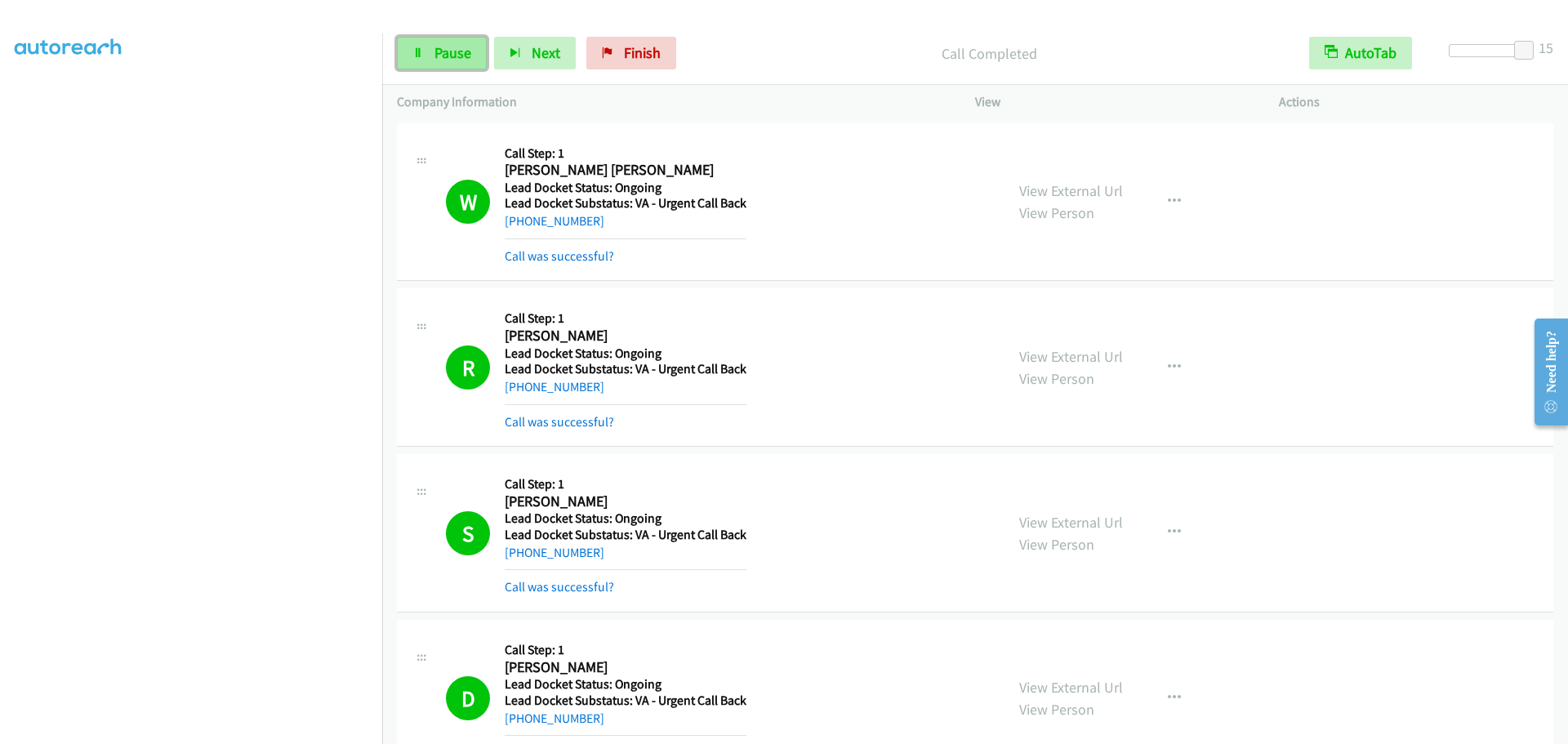
drag, startPoint x: 432, startPoint y: 46, endPoint x: 439, endPoint y: 44, distance: 7.3
click at [433, 45] on link "Pause" at bounding box center [441, 53] width 90 height 32
click at [480, 56] on span "Start Calls" at bounding box center [466, 53] width 64 height 19
click at [608, 62] on link "Finish" at bounding box center [631, 53] width 90 height 32
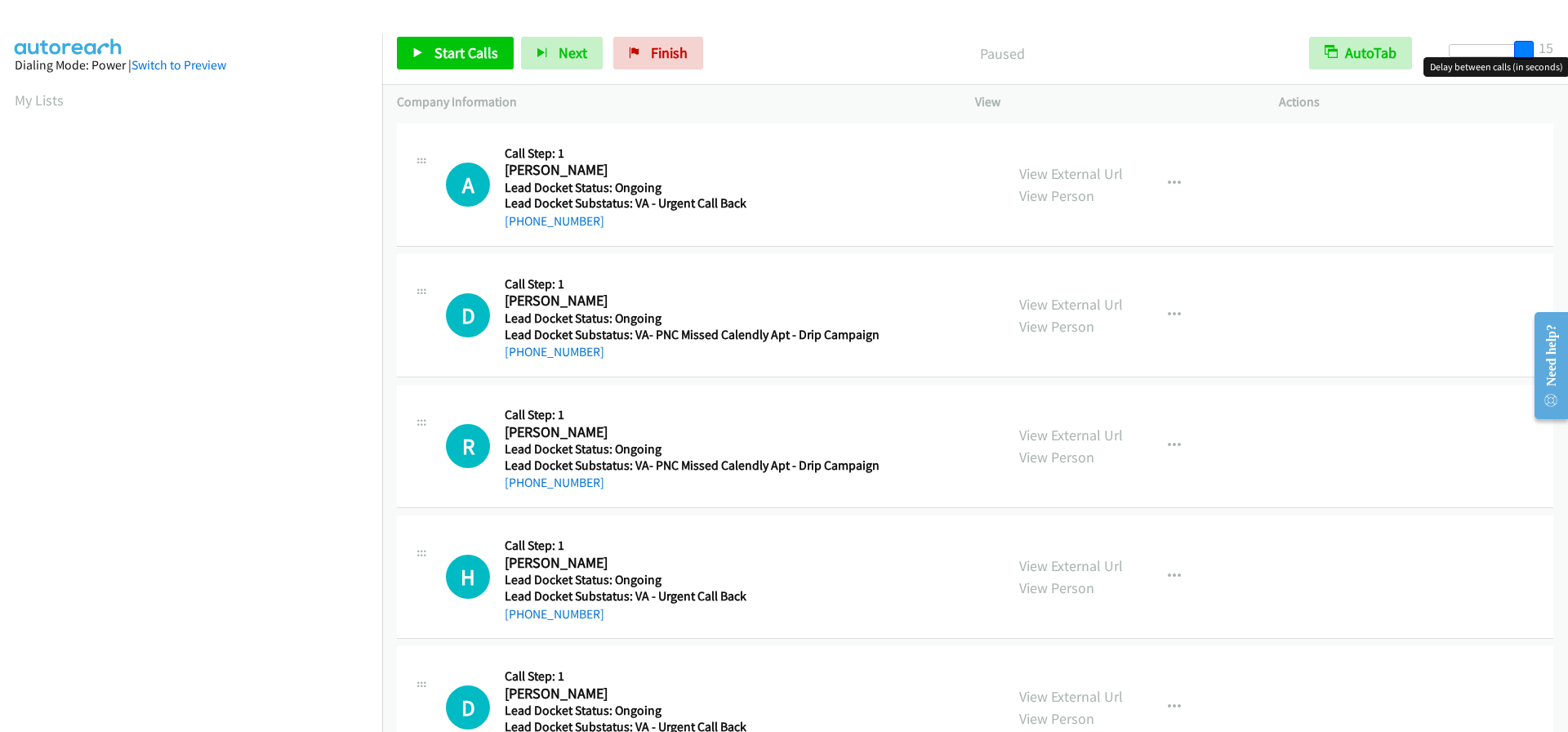
drag, startPoint x: 1448, startPoint y: 50, endPoint x: 1567, endPoint y: 44, distance: 119.2
click at [1567, 44] on div "Start Calls Pause Next Finish Paused AutoTab AutoTab 15" at bounding box center [975, 53] width 1186 height 63
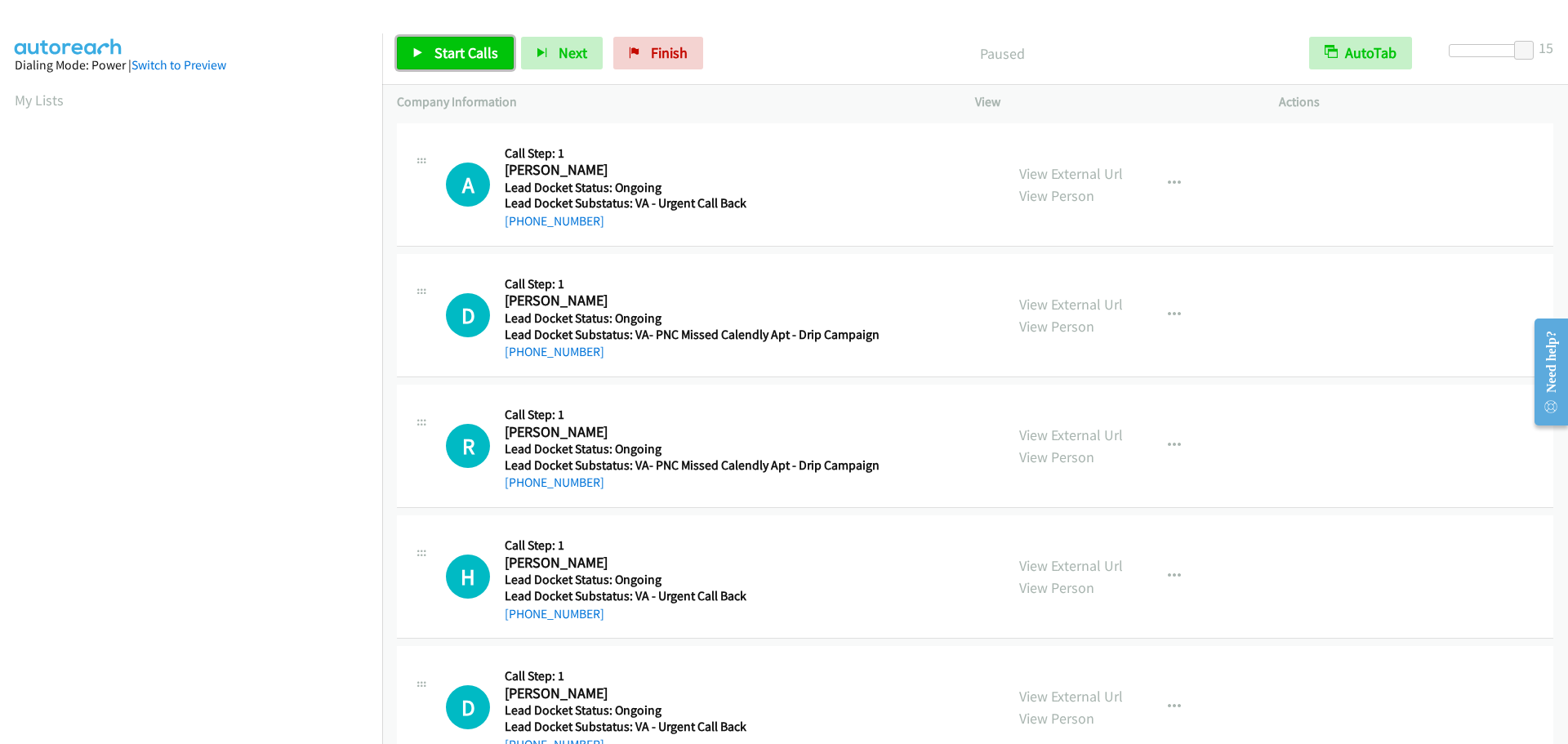
click at [464, 50] on span "Start Calls" at bounding box center [466, 53] width 64 height 19
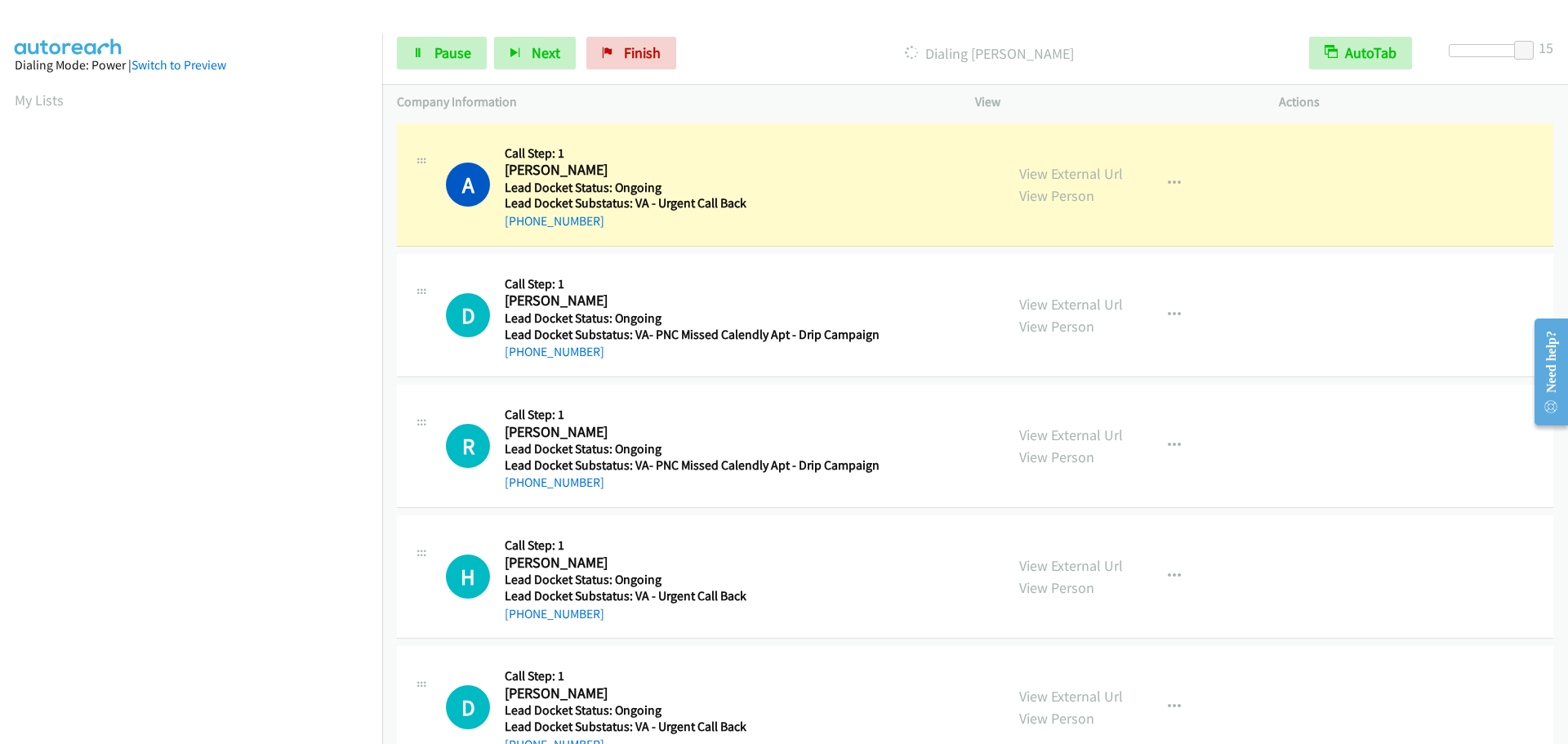
scroll to position [173, 0]
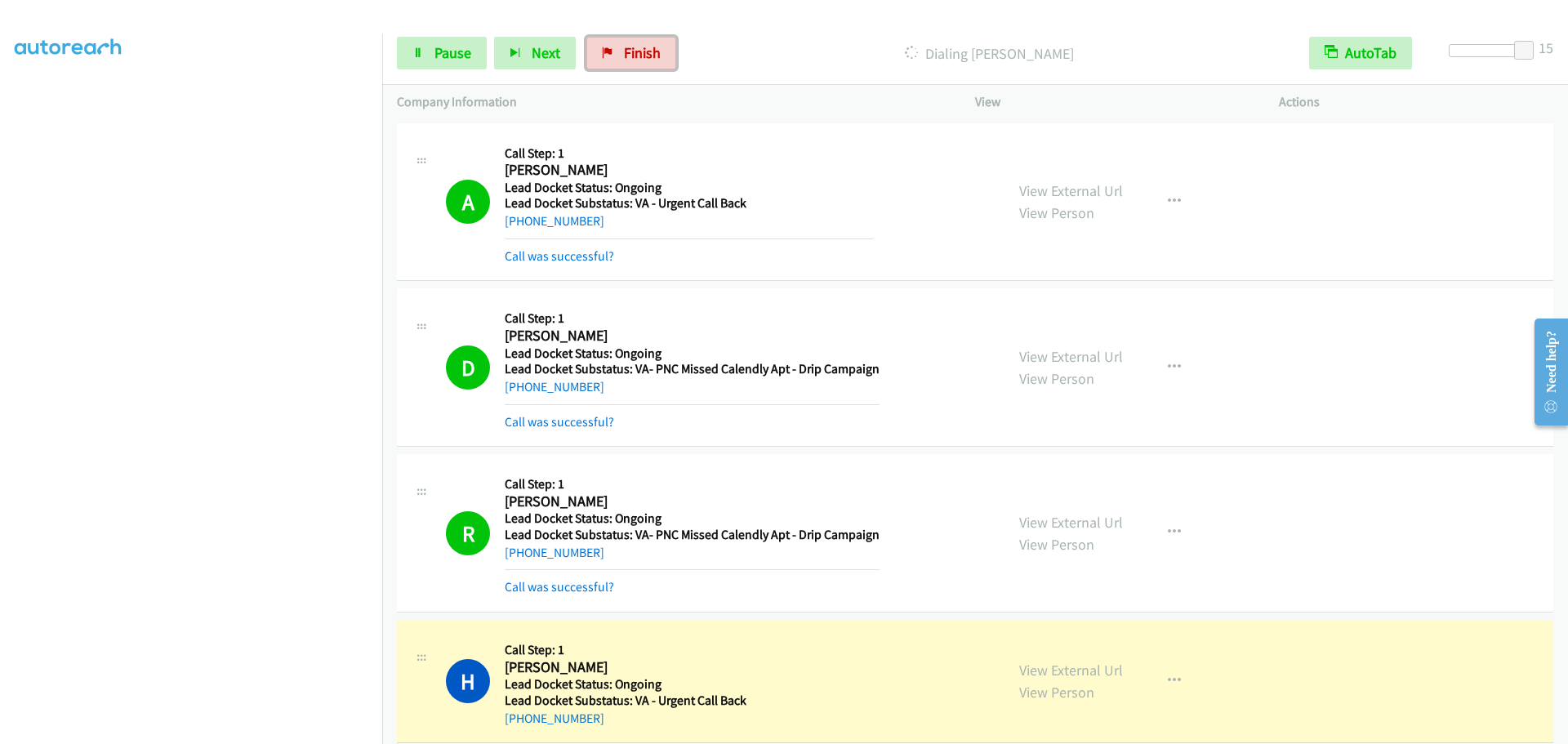
click at [630, 44] on span "Finish" at bounding box center [642, 53] width 37 height 19
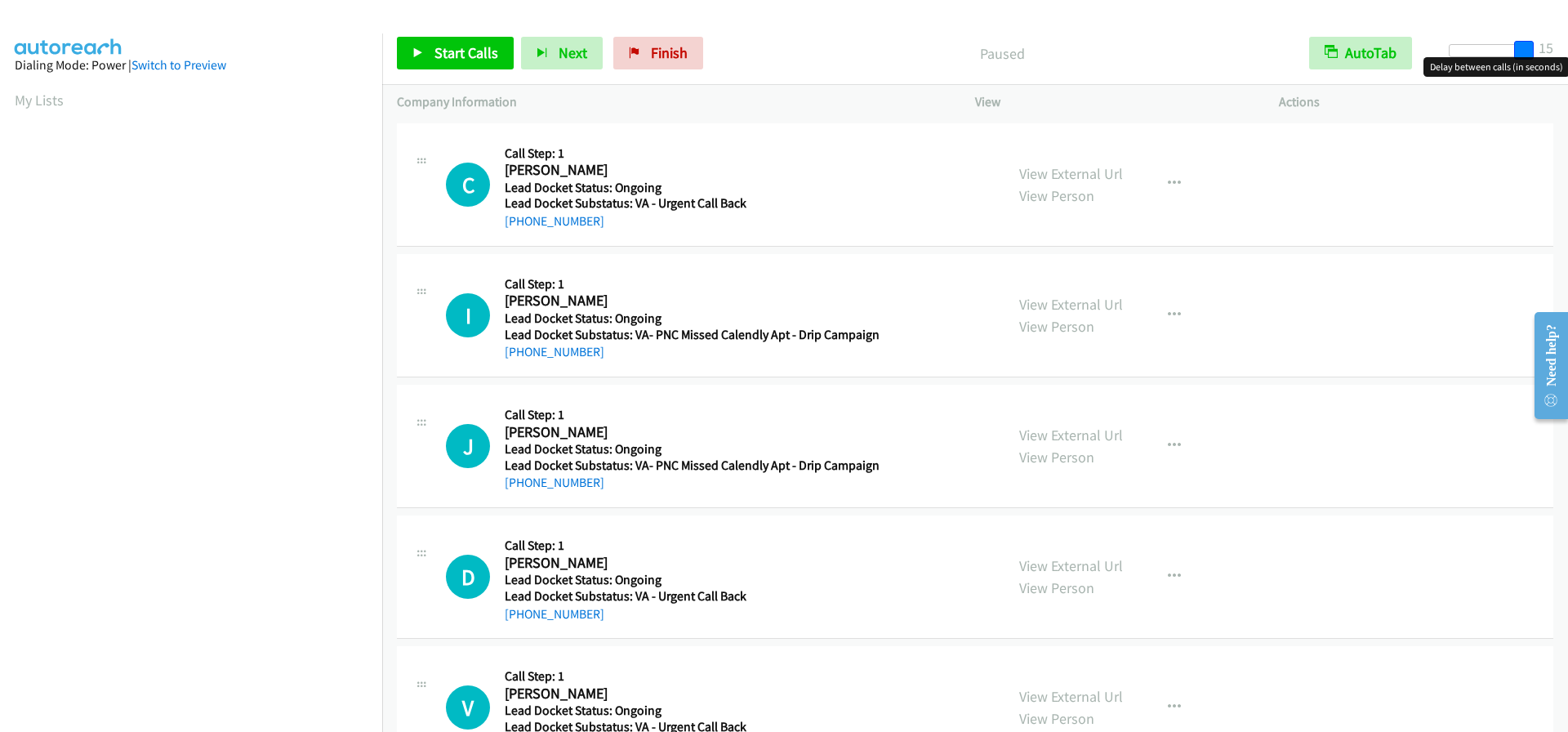
drag, startPoint x: 1463, startPoint y: 52, endPoint x: 1563, endPoint y: 49, distance: 100.0
click at [1563, 49] on div "Start Calls Pause Next Finish Paused AutoTab AutoTab 15" at bounding box center [975, 53] width 1186 height 63
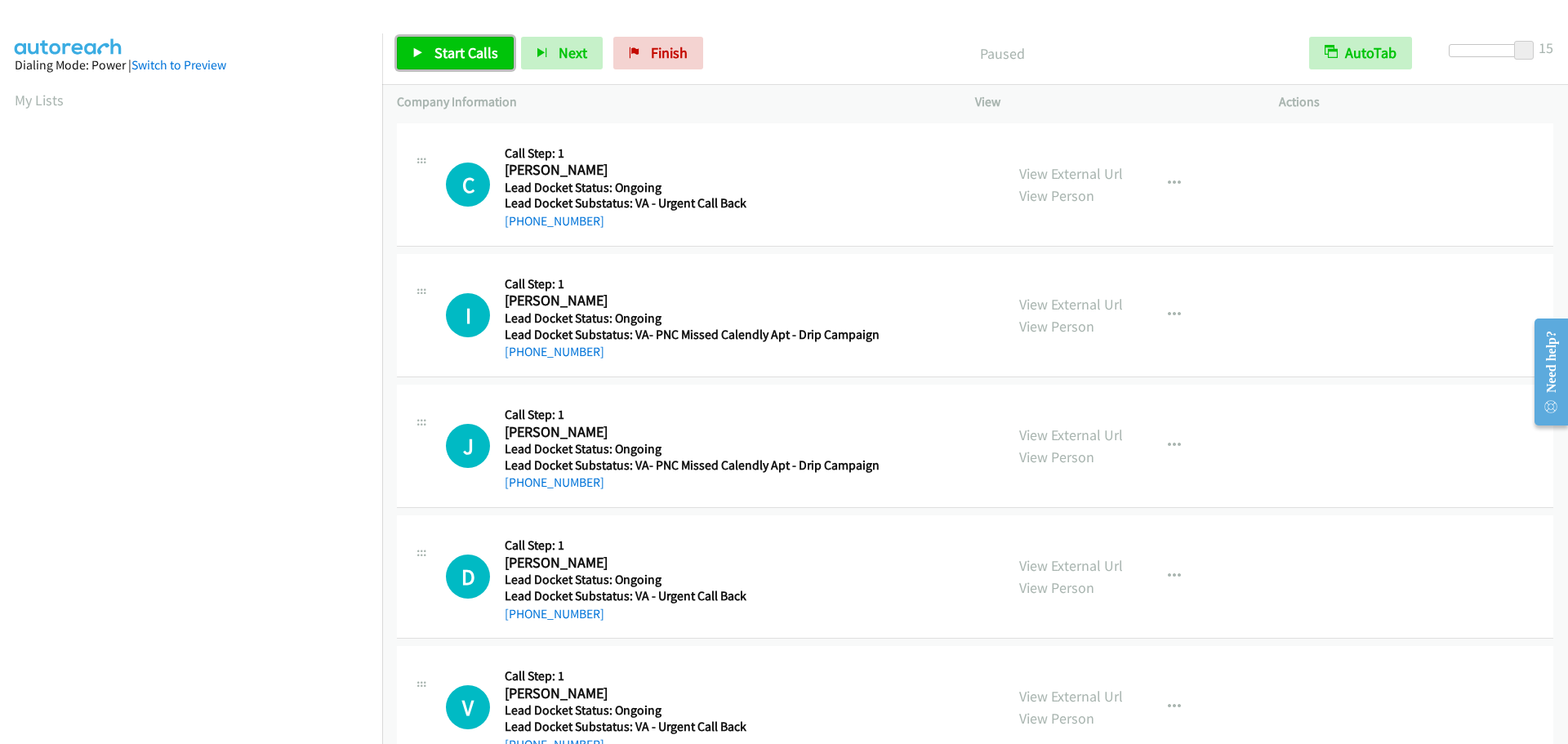
click at [469, 54] on span "Start Calls" at bounding box center [466, 53] width 64 height 19
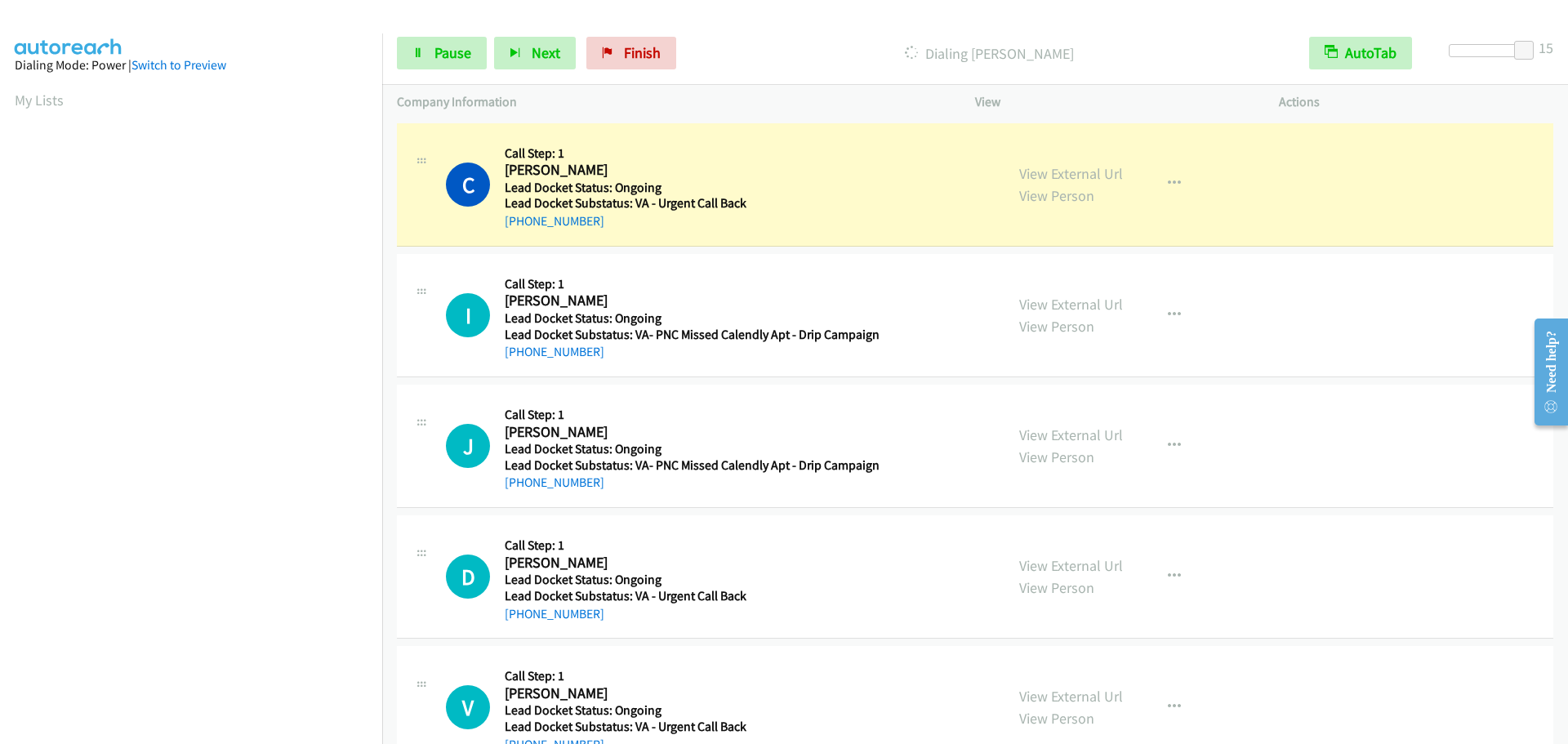
scroll to position [172, 0]
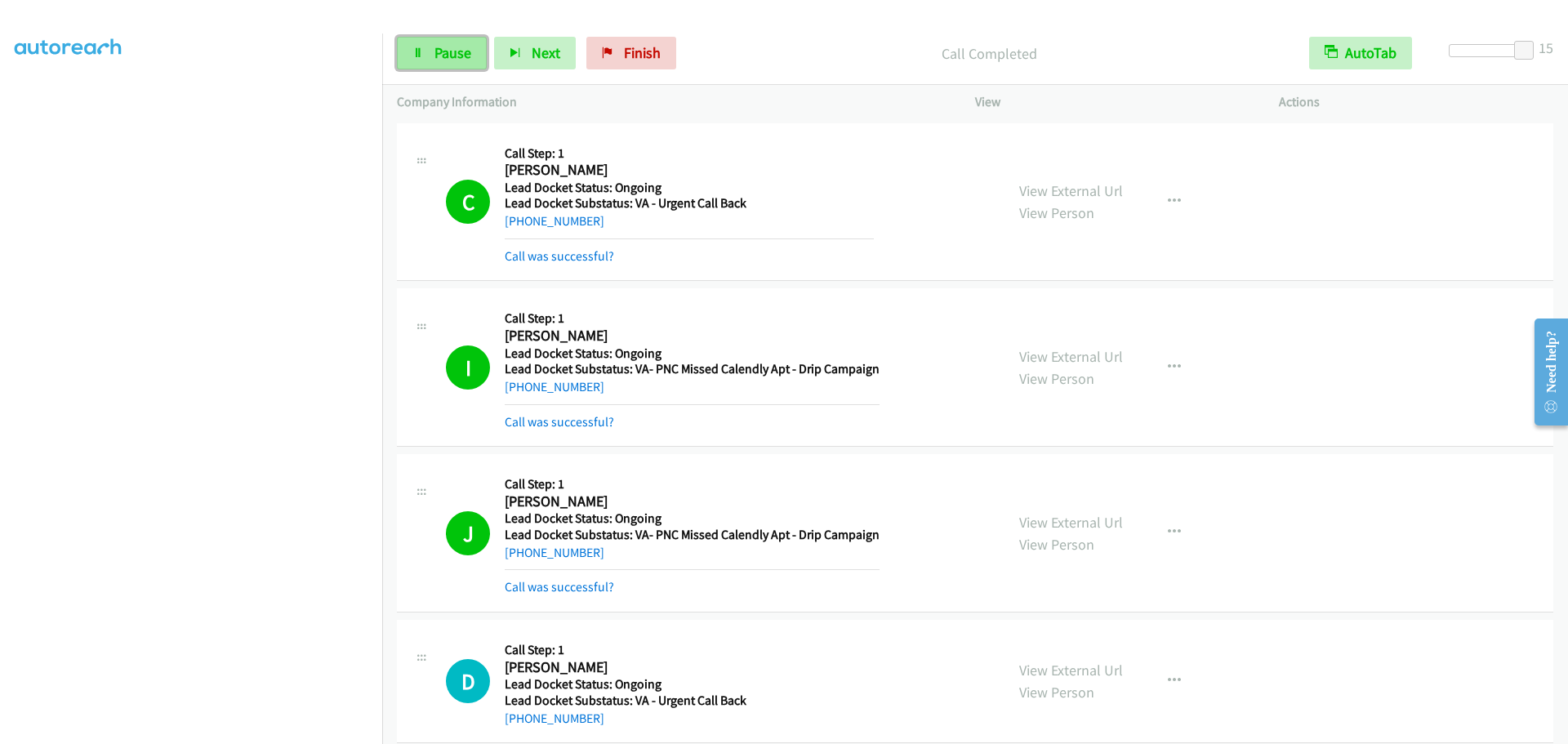
click at [458, 53] on span "Pause" at bounding box center [452, 53] width 37 height 19
click at [450, 44] on span "Start Calls" at bounding box center [466, 53] width 64 height 19
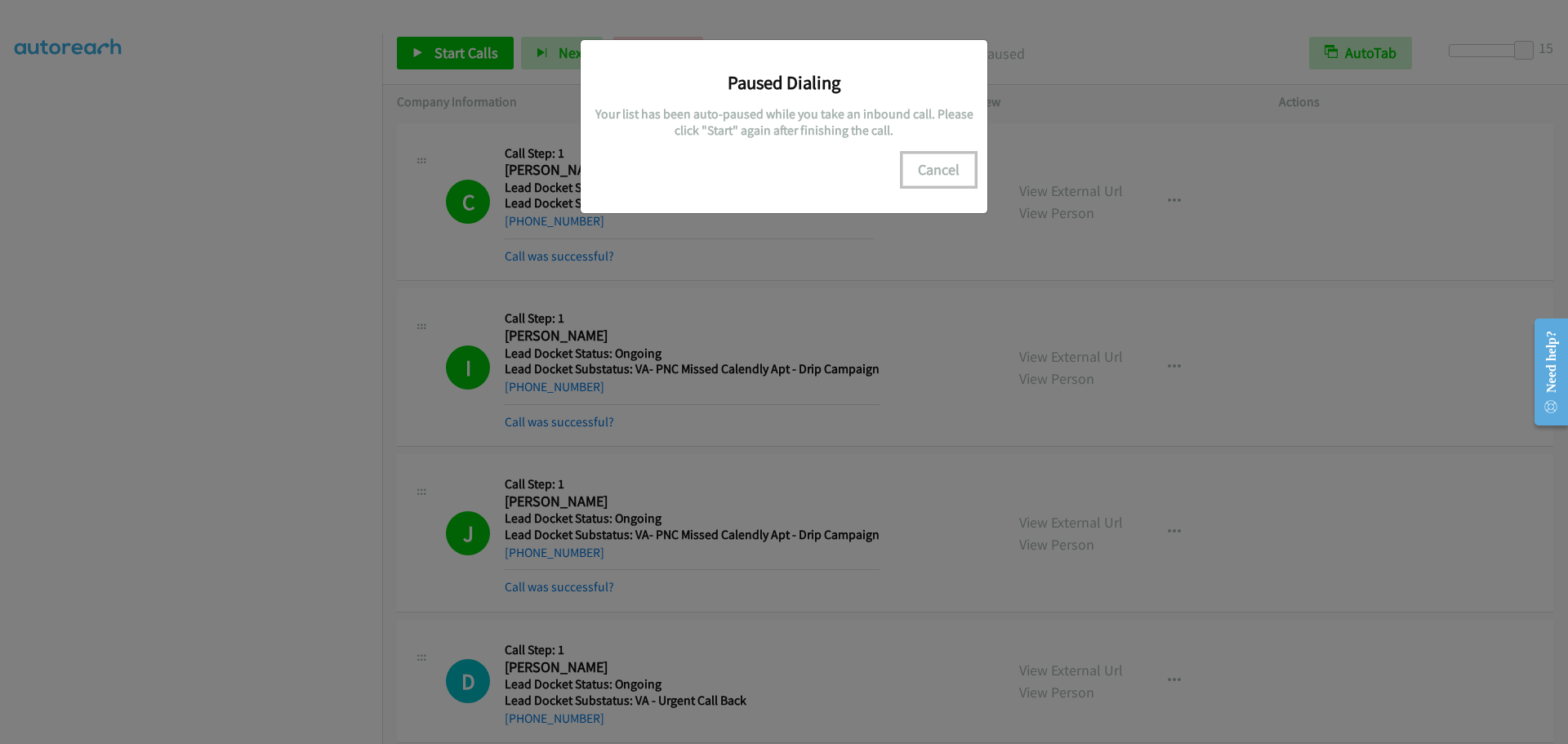
click at [959, 166] on button "Cancel" at bounding box center [938, 170] width 73 height 32
click at [921, 175] on button "Cancel" at bounding box center [938, 170] width 73 height 32
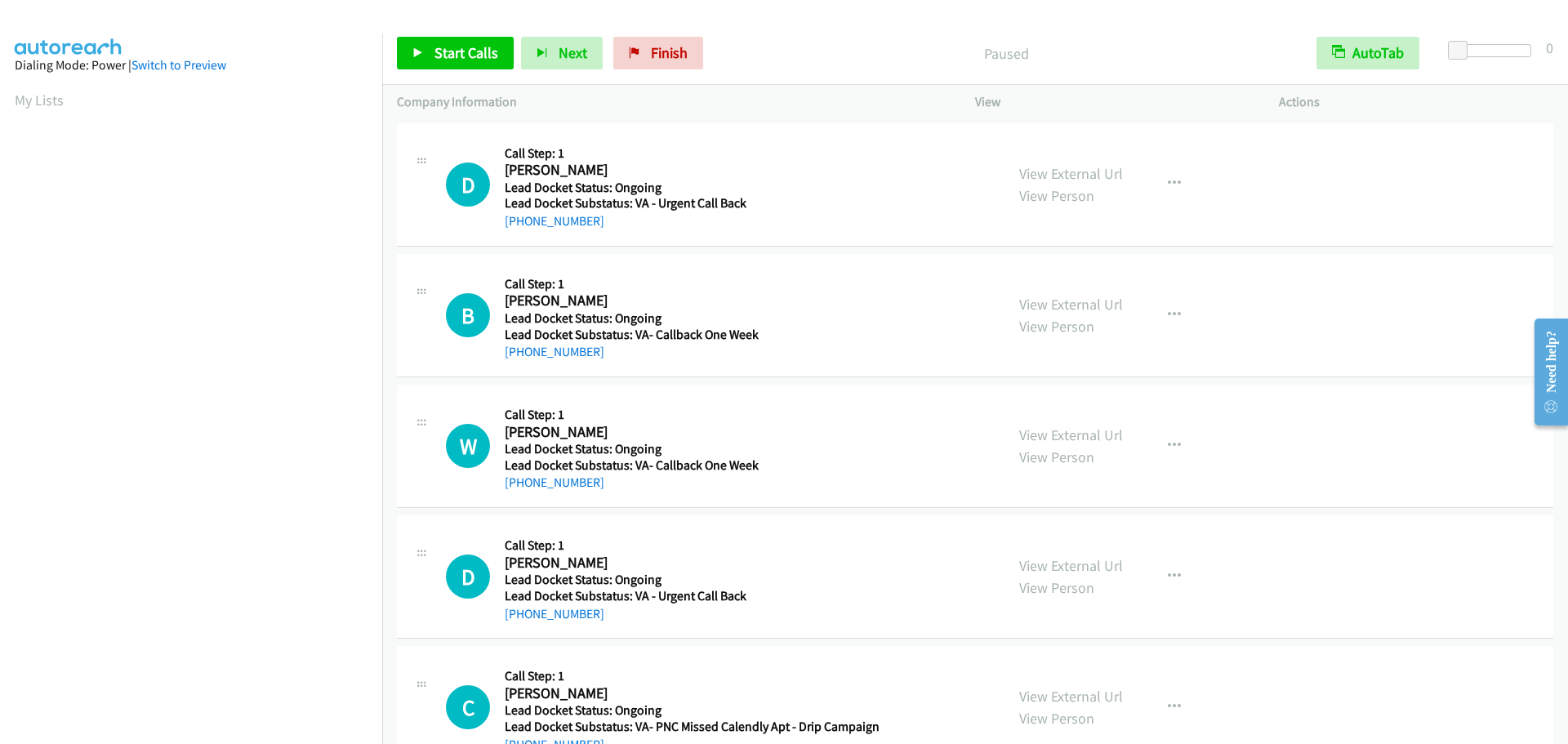
scroll to position [173, 0]
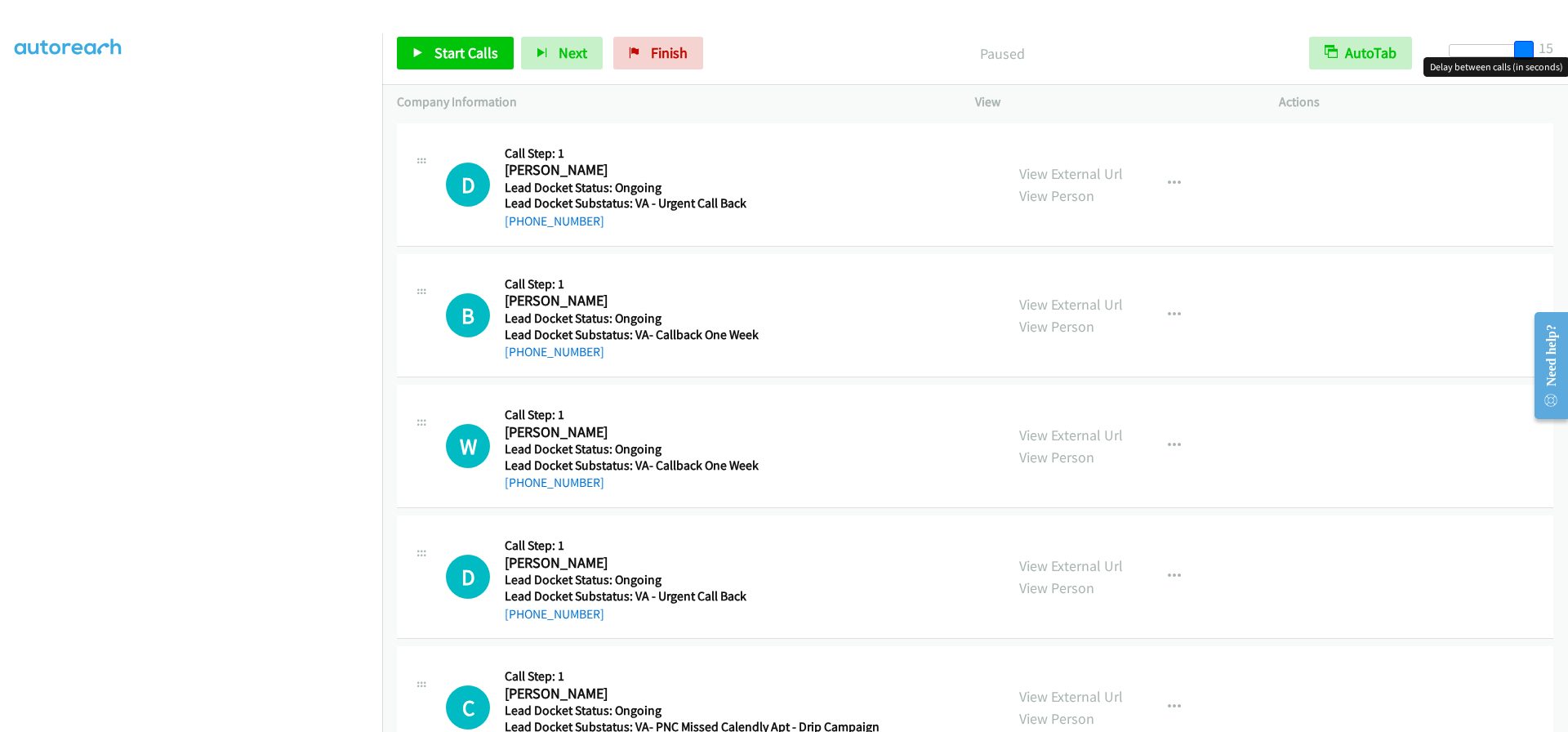
drag, startPoint x: 1461, startPoint y: 47, endPoint x: 1578, endPoint y: 44, distance: 117.0
click at [1567, 44] on html "Start Calls Pause Next Finish Paused AutoTab AutoTab 15 Company Information Inf…" at bounding box center [784, 39] width 1568 height 78
